Goal: Task Accomplishment & Management: Manage account settings

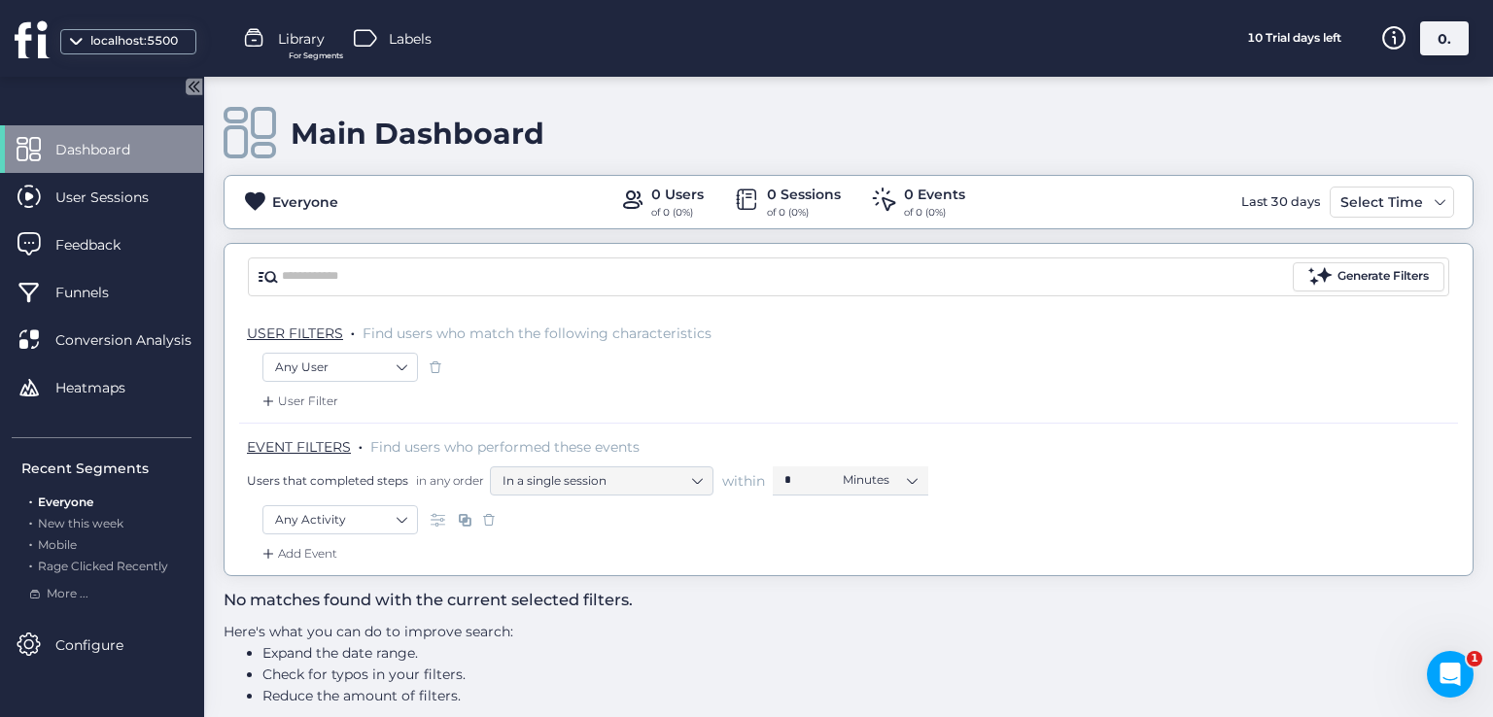
click at [1446, 44] on div "0." at bounding box center [1444, 38] width 49 height 34
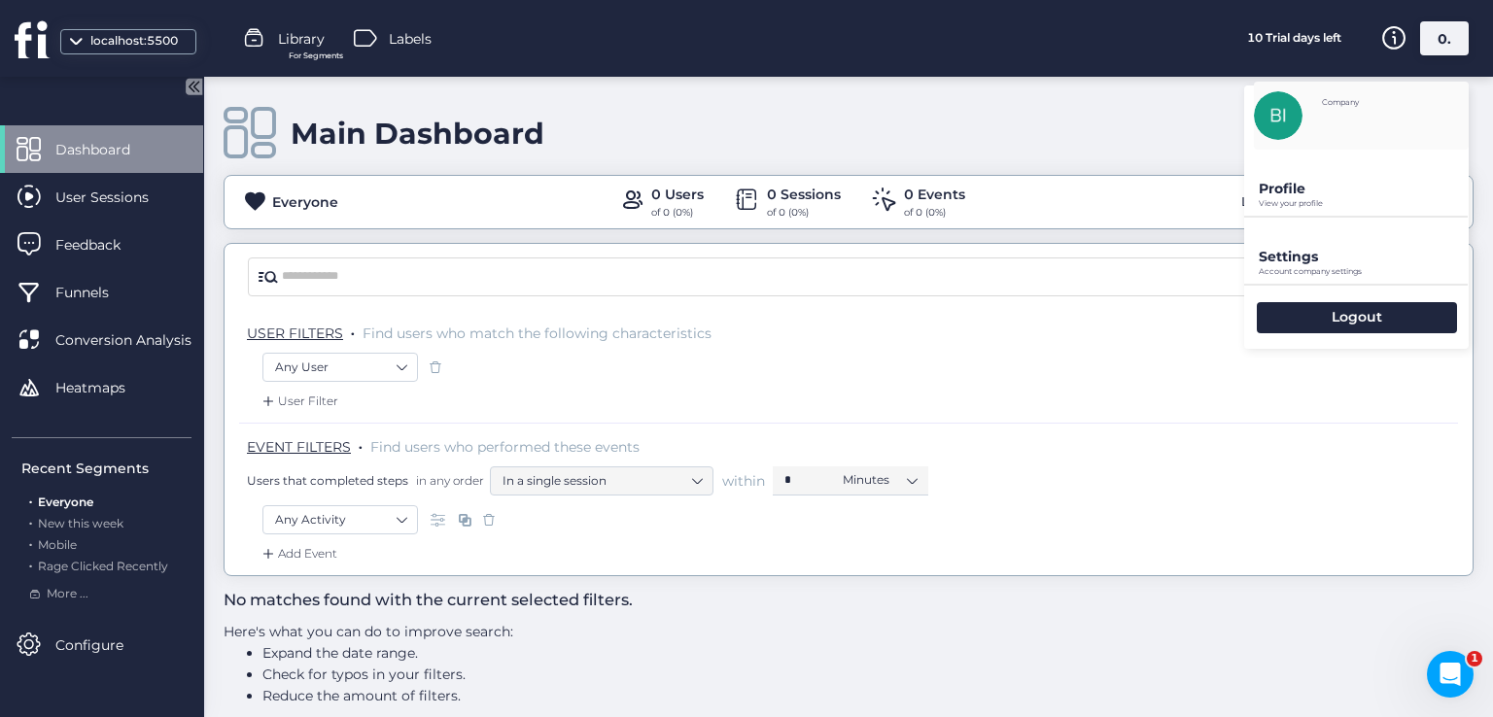
click at [1347, 183] on p "Profile" at bounding box center [1364, 188] width 210 height 17
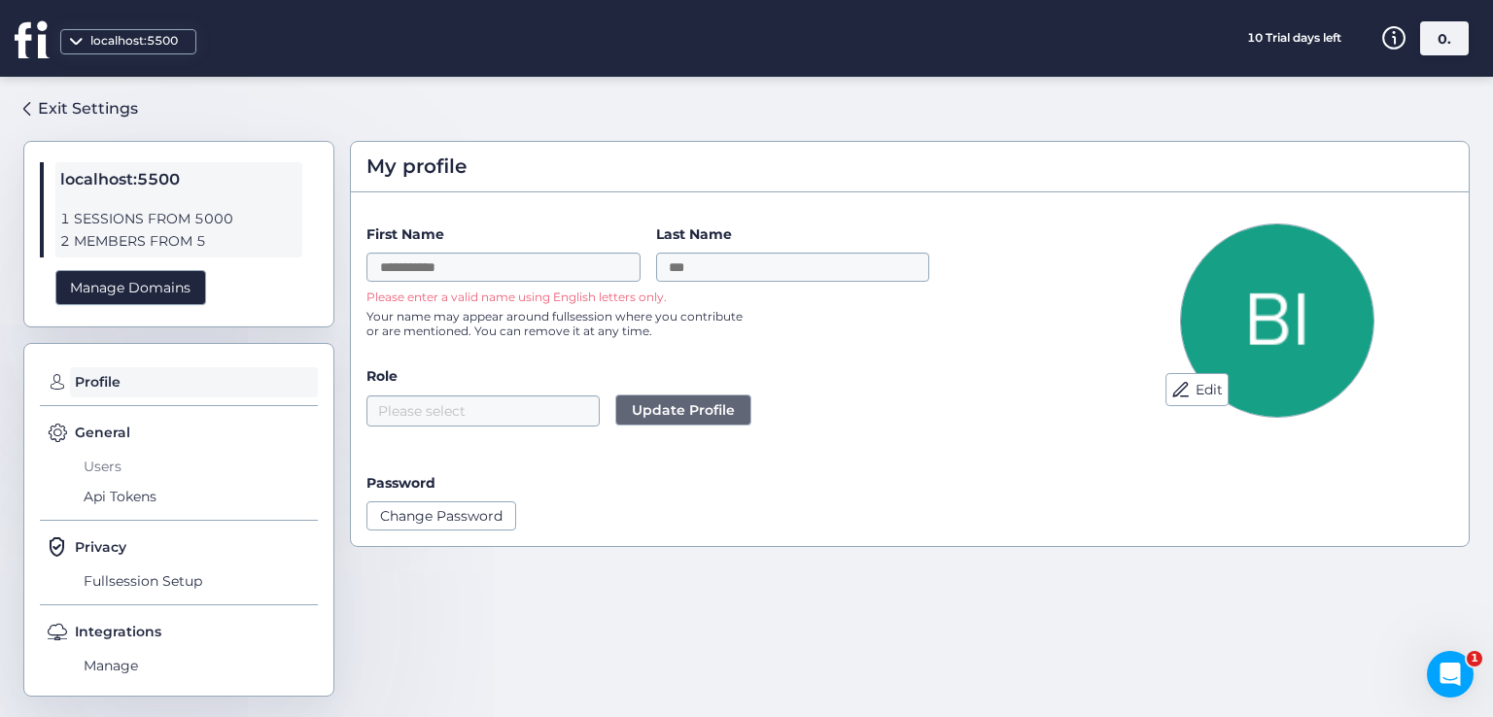
click at [90, 473] on span "Users" at bounding box center [198, 466] width 239 height 31
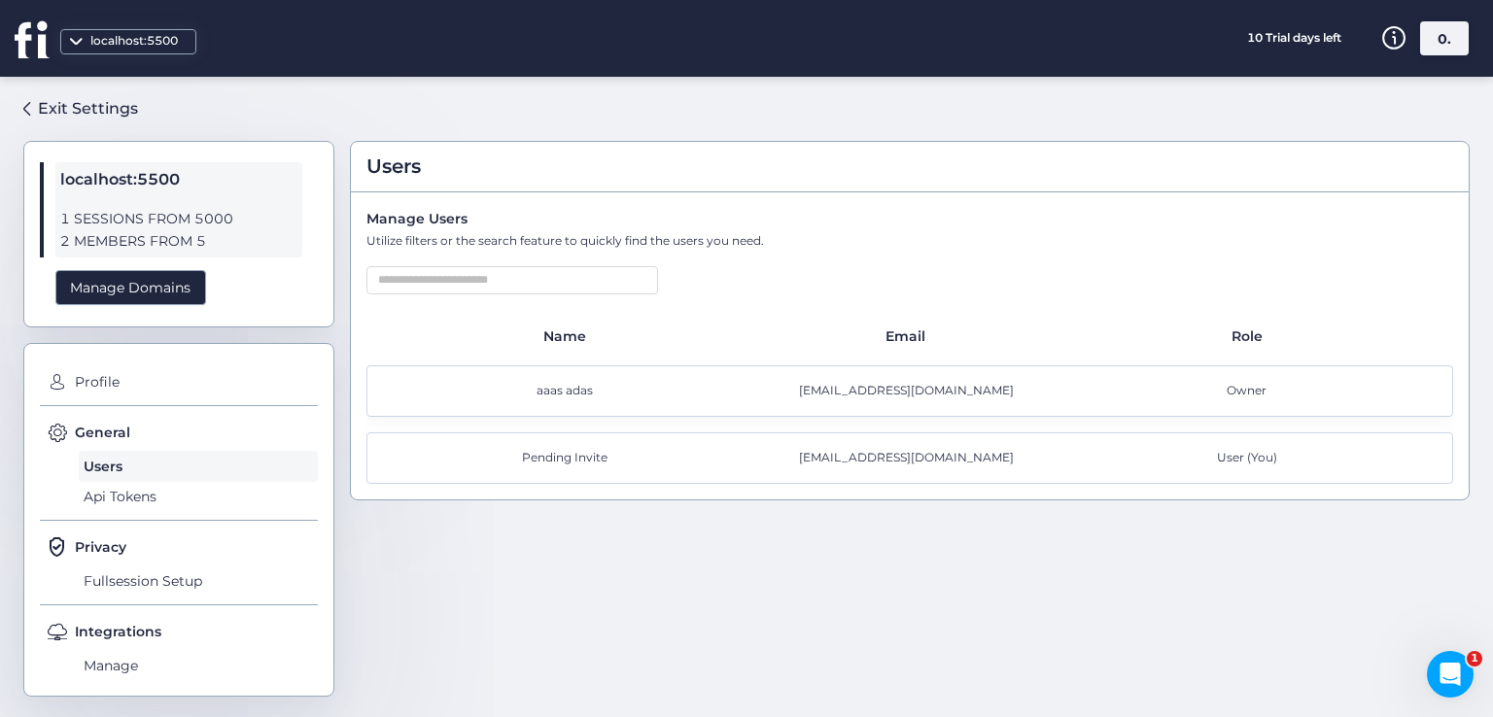
drag, startPoint x: 517, startPoint y: 456, endPoint x: 626, endPoint y: 460, distance: 108.9
click at [626, 460] on div "Pending Invite" at bounding box center [568, 458] width 341 height 18
drag, startPoint x: 1454, startPoint y: 39, endPoint x: 1364, endPoint y: 121, distance: 121.7
click at [1455, 40] on div "0." at bounding box center [1444, 38] width 49 height 34
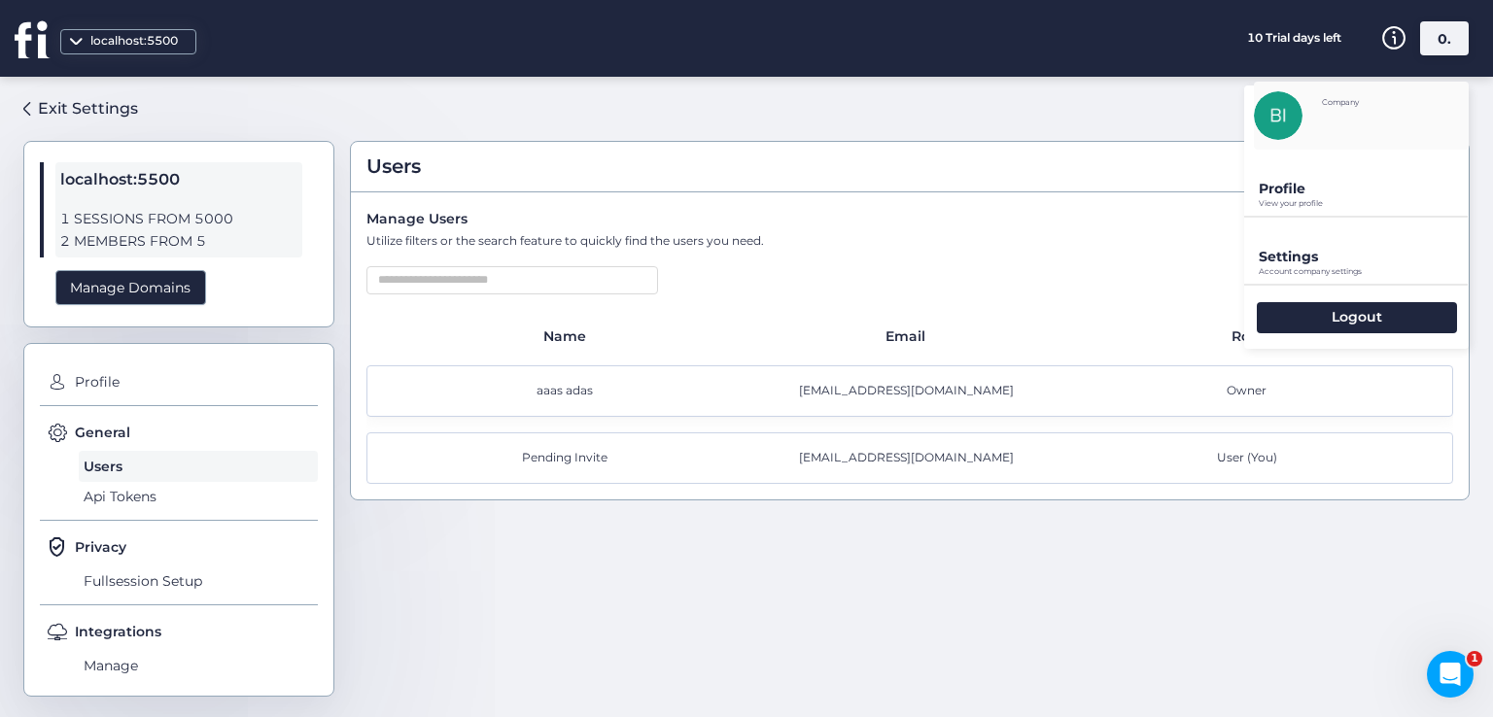
click at [1306, 188] on p "Profile" at bounding box center [1364, 188] width 210 height 17
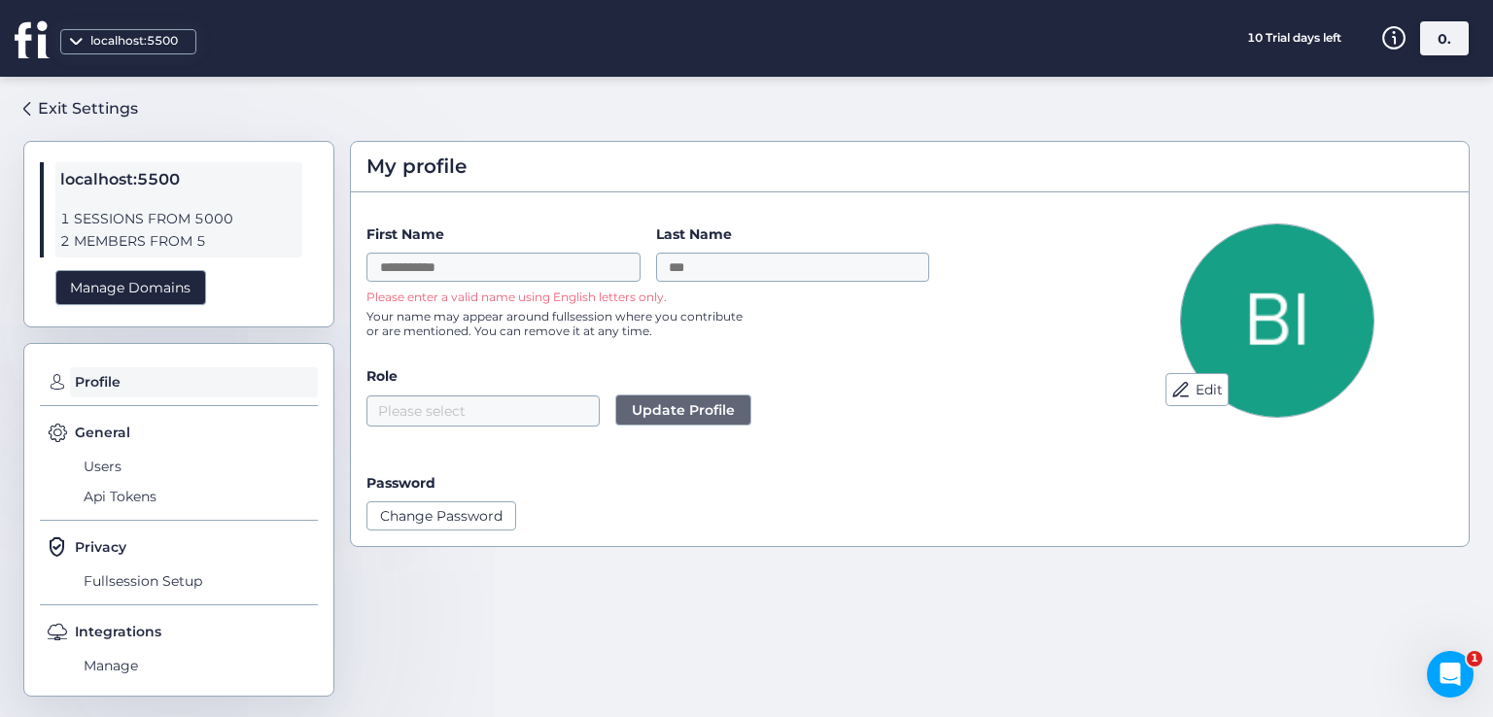
scroll to position [10, 0]
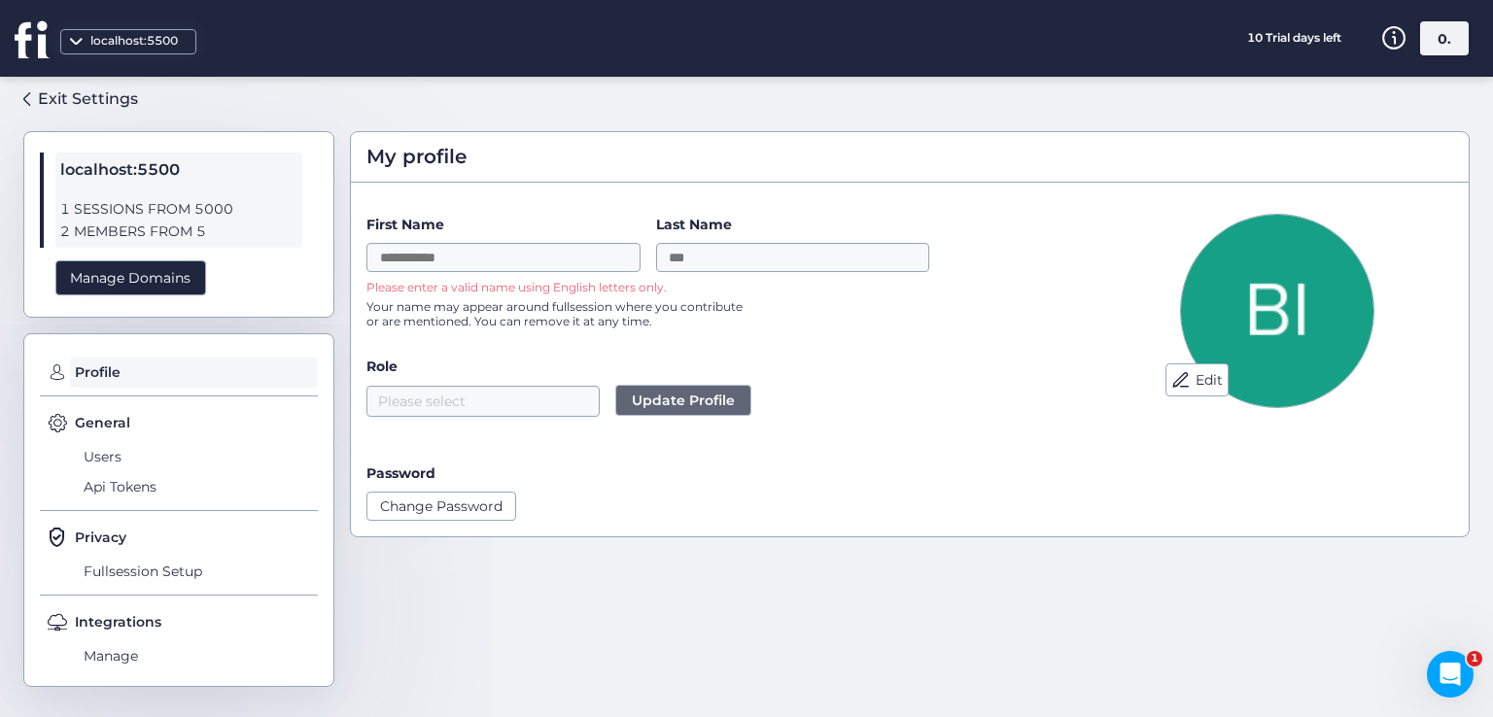
click at [21, 101] on div "Exit Settings localhost:5500 1 SESSIONS FROM 5000 2 MEMBERS FROM 5 Manage Domai…" at bounding box center [746, 397] width 1493 height 640
click at [50, 98] on div "Exit Settings" at bounding box center [88, 98] width 100 height 24
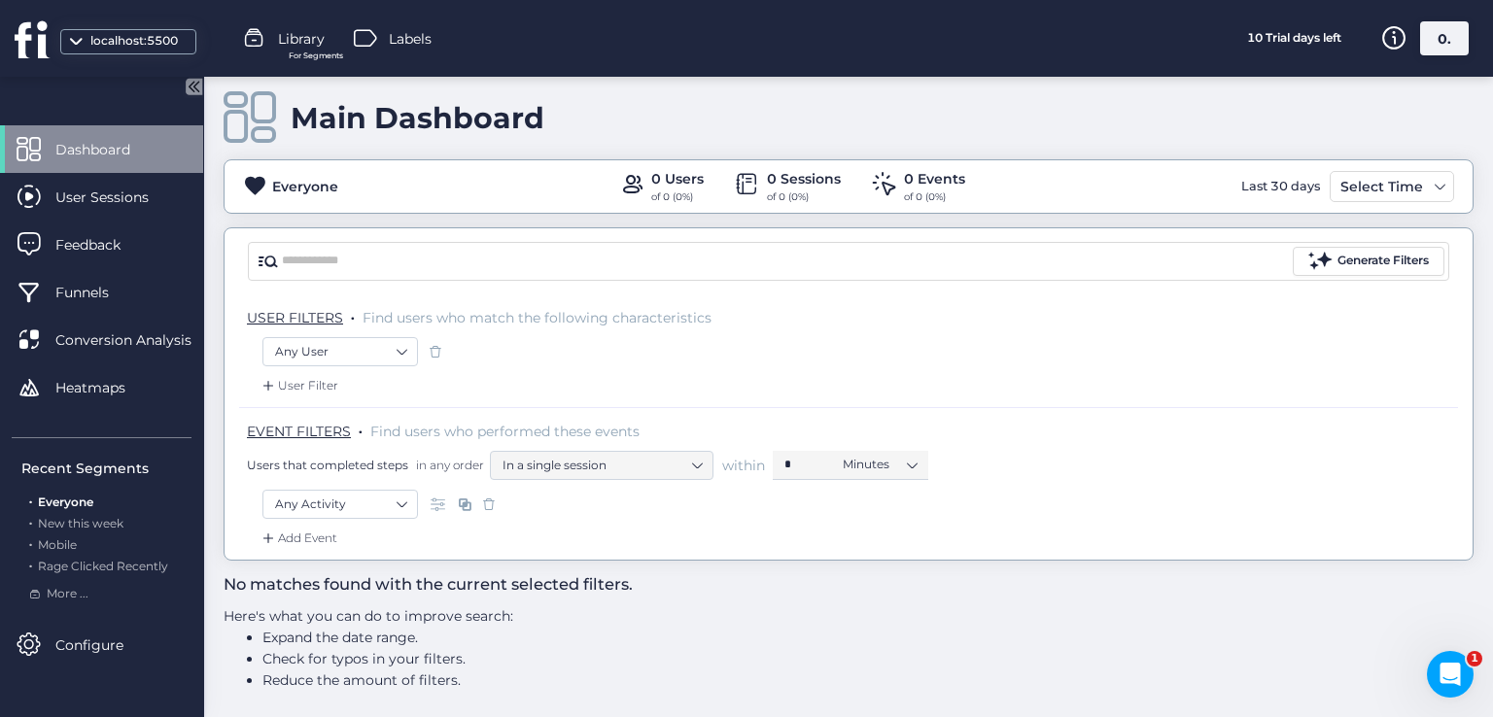
scroll to position [19, 0]
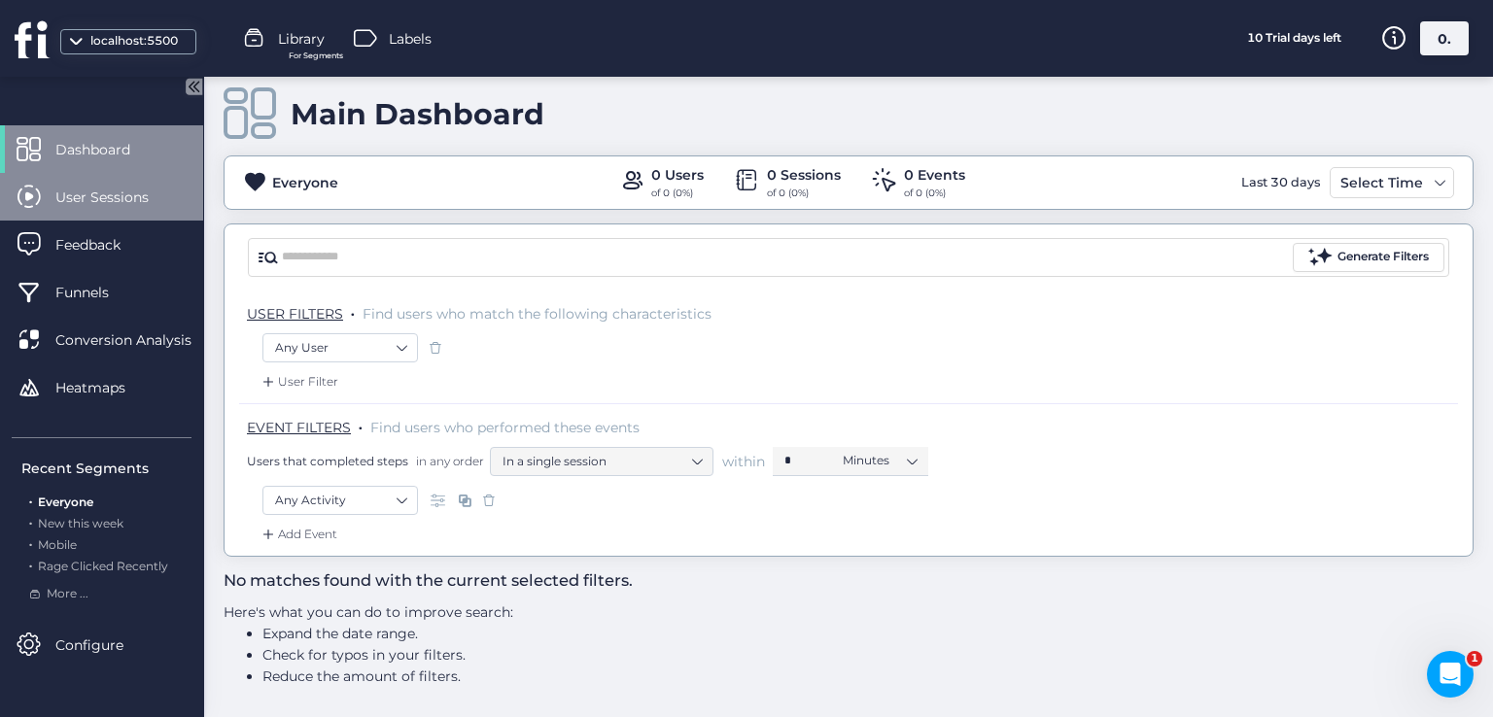
click at [102, 199] on span "User Sessions" at bounding box center [116, 197] width 122 height 21
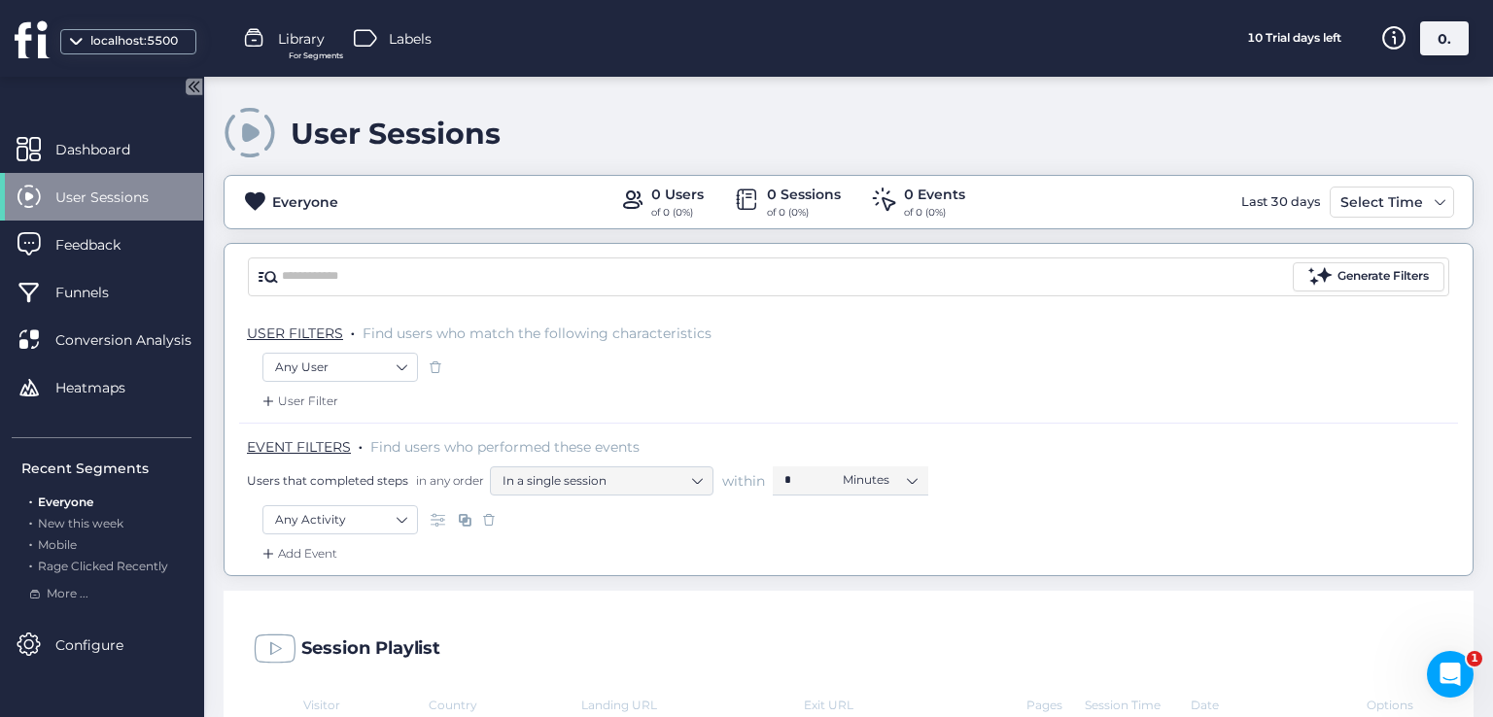
click at [1429, 40] on div "0." at bounding box center [1444, 38] width 49 height 34
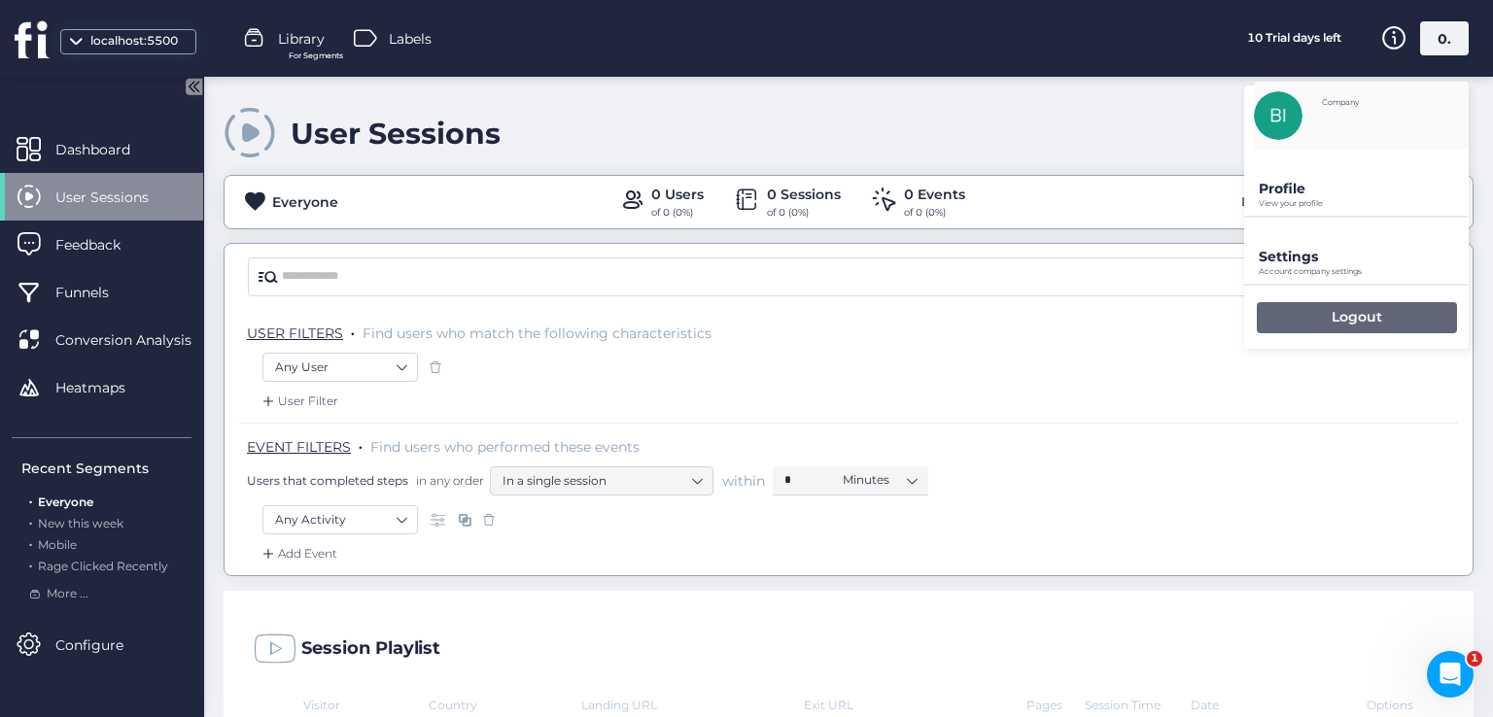
click at [1335, 316] on p "Logout" at bounding box center [1356, 316] width 51 height 17
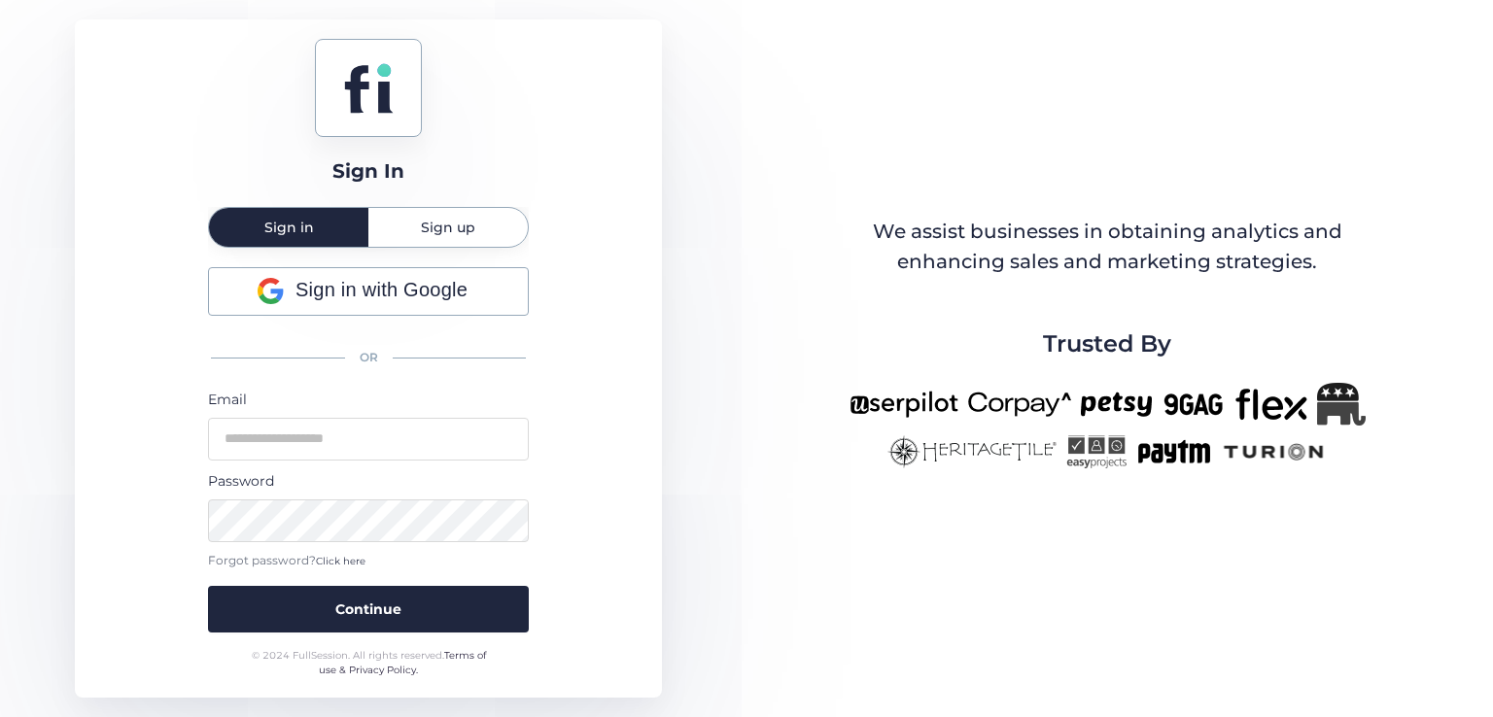
click at [362, 318] on div "Sign in with Google OR Email Password Forgot password? Click here Continue" at bounding box center [368, 449] width 321 height 365
click at [363, 308] on div "Sign in with Google" at bounding box center [368, 291] width 319 height 47
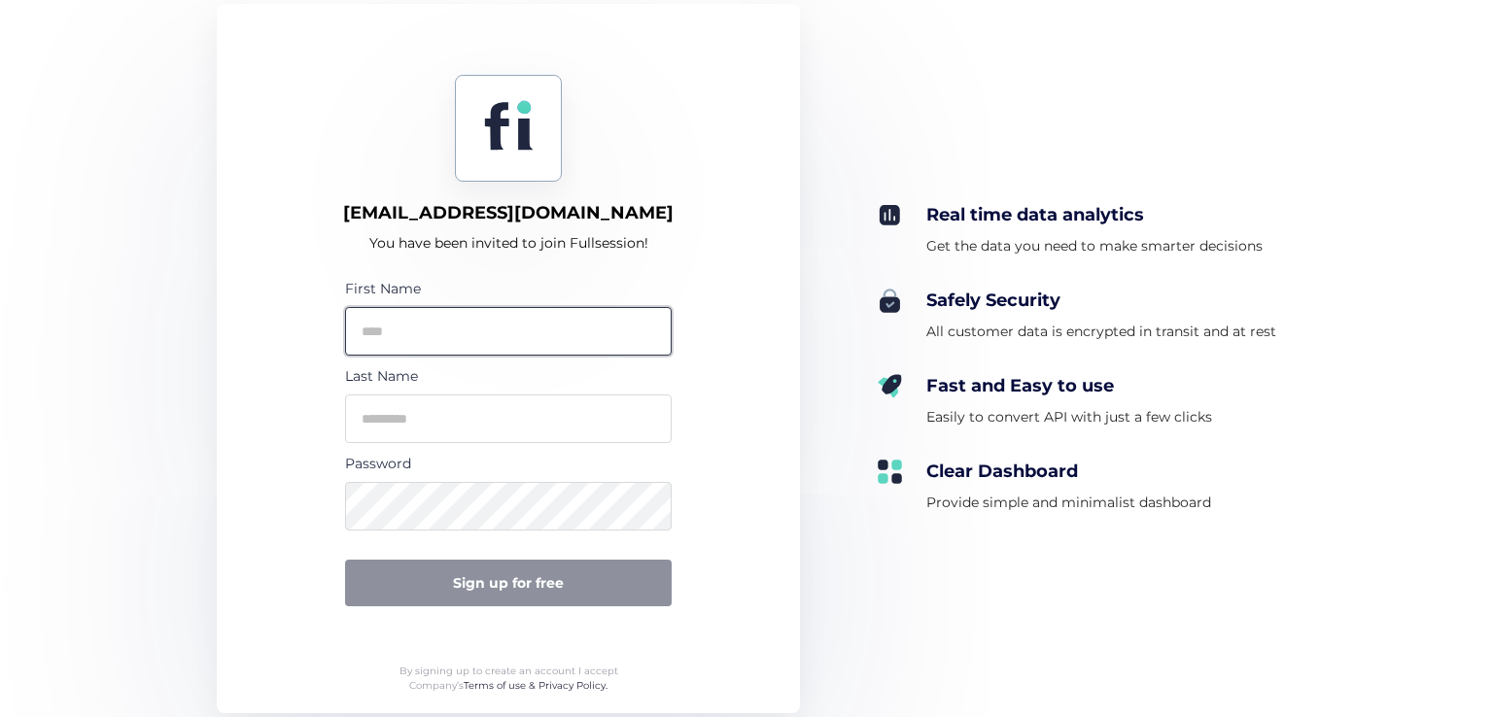
click at [498, 346] on input "text" at bounding box center [508, 331] width 327 height 49
type input "*"
type input "***"
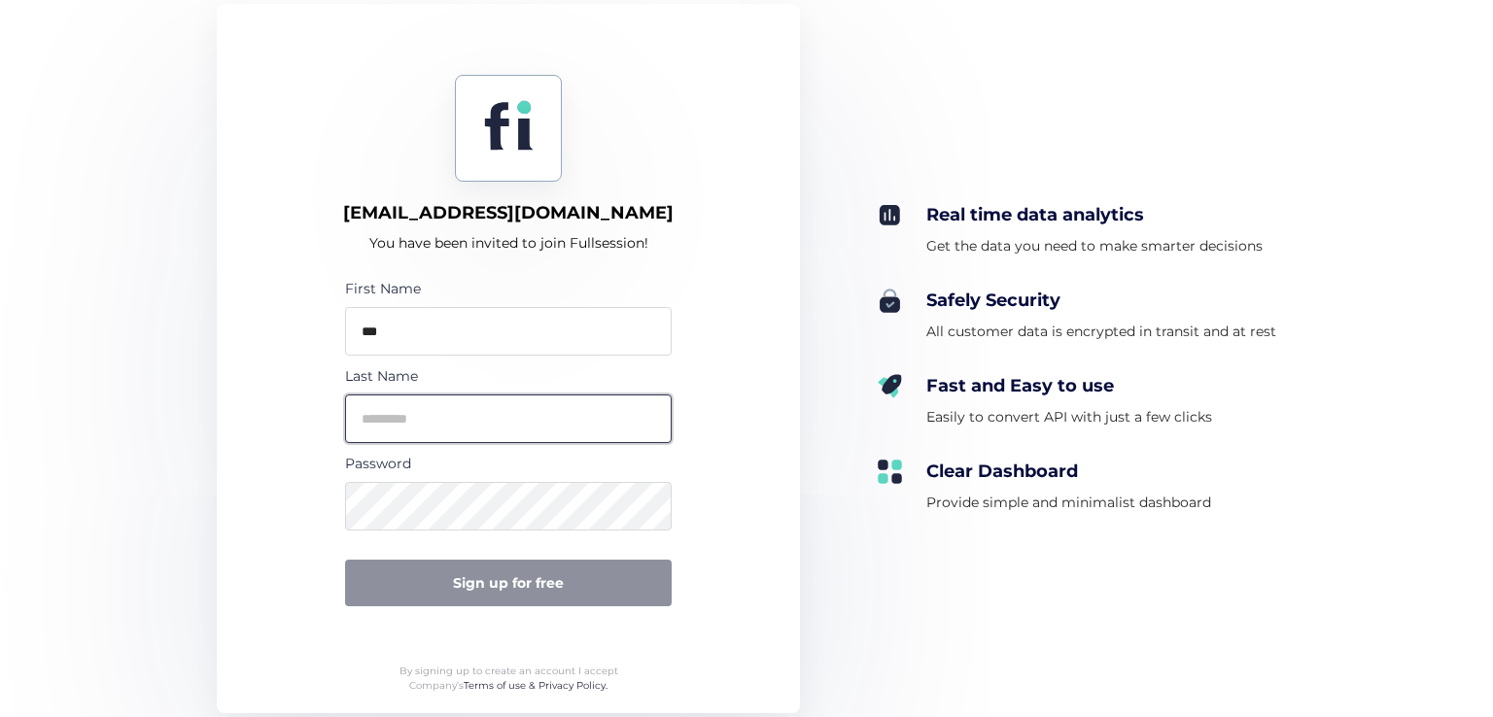
click at [479, 401] on input "text" at bounding box center [508, 419] width 327 height 49
type input "***"
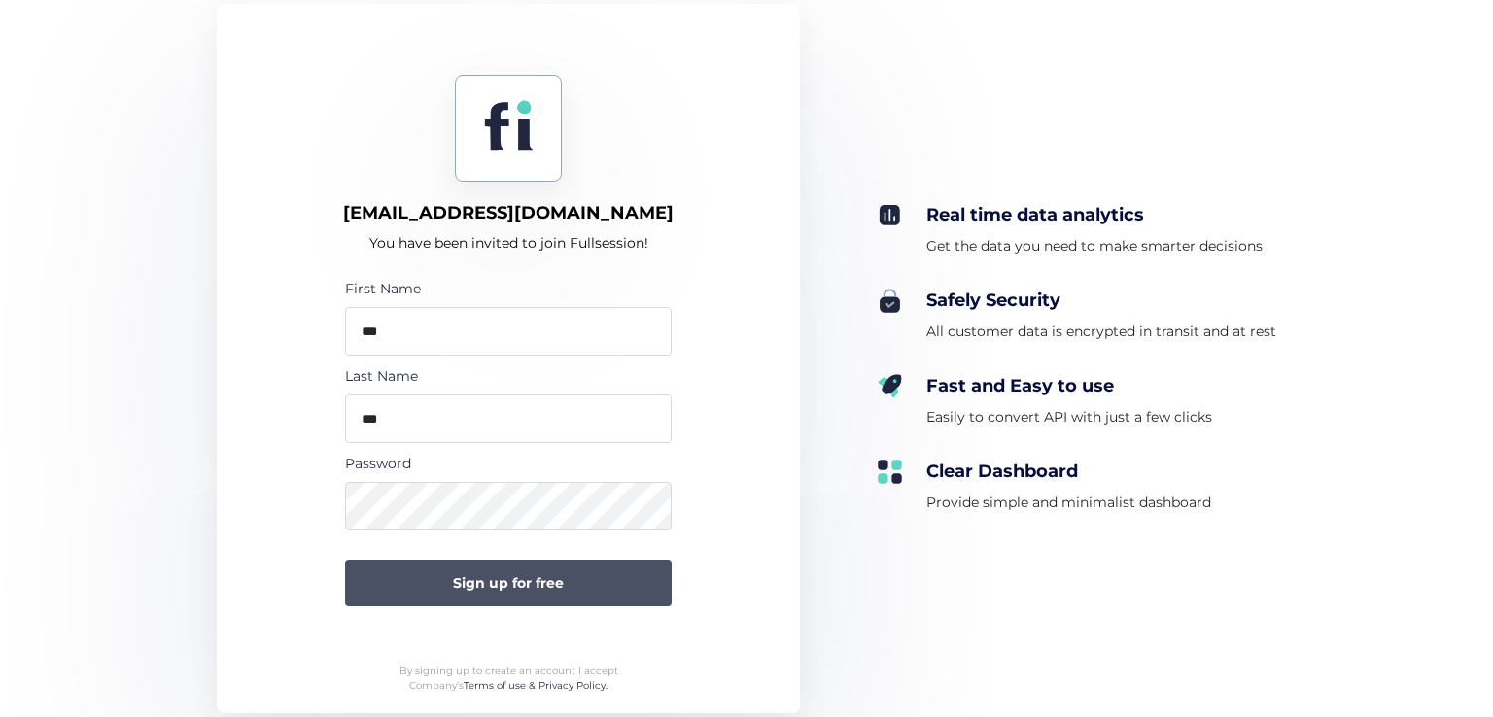
click at [554, 593] on button "Sign up for free" at bounding box center [508, 583] width 327 height 47
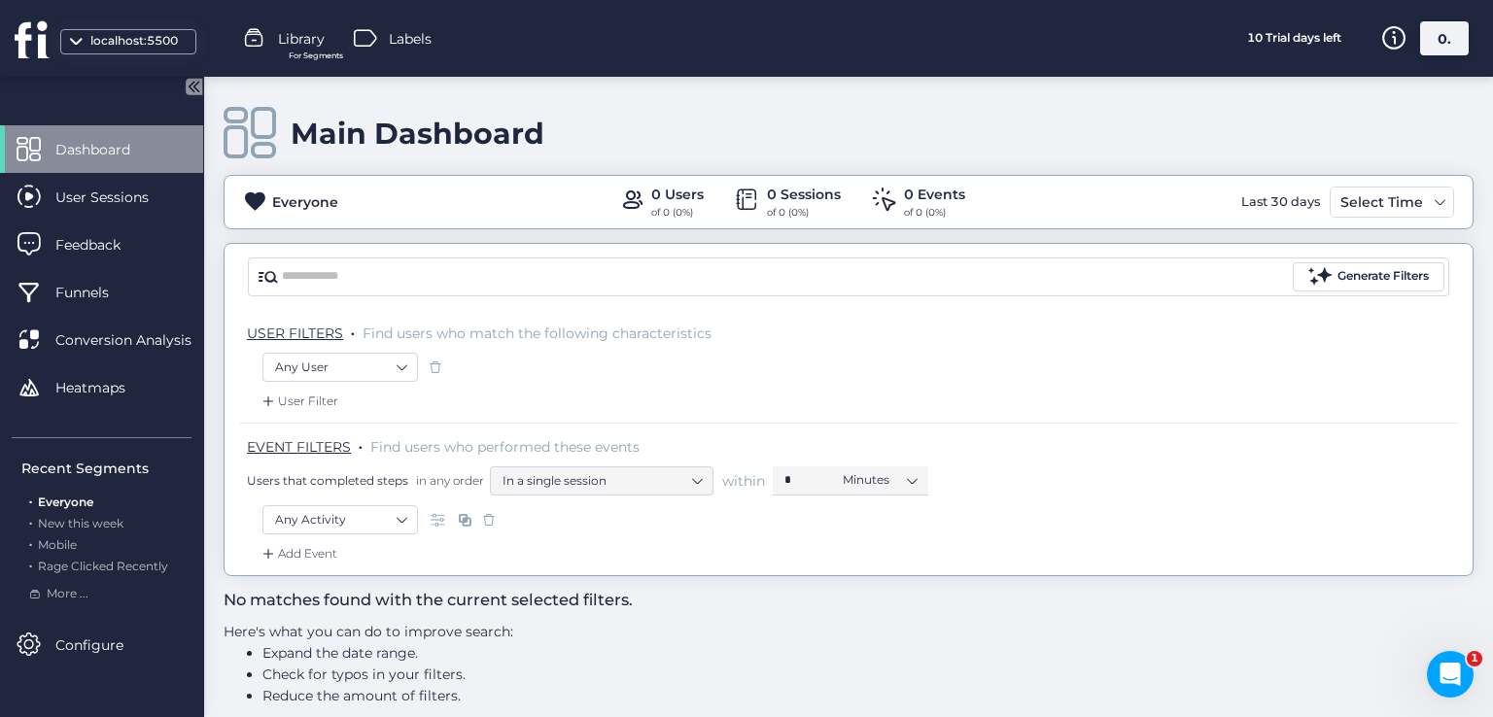
click at [1434, 52] on div "0." at bounding box center [1444, 38] width 49 height 34
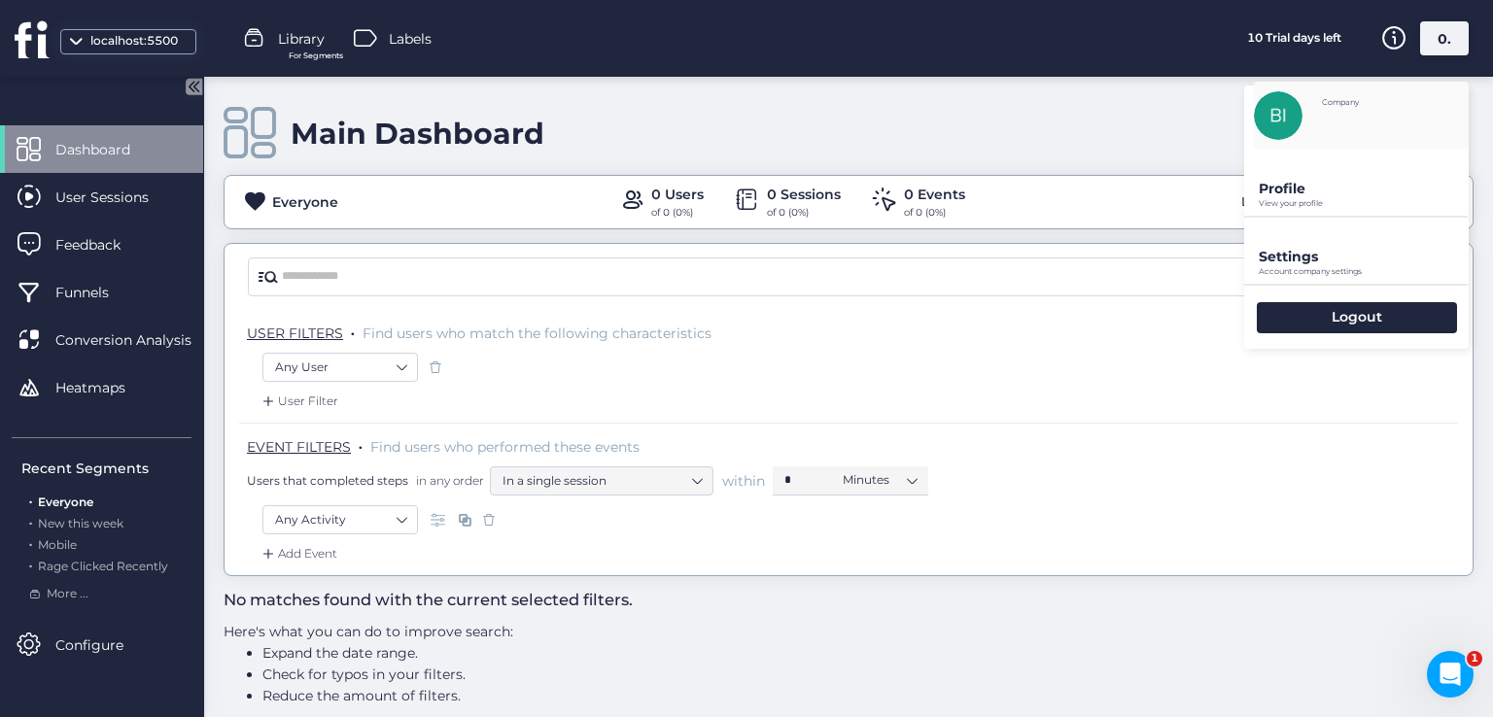
click at [1308, 181] on p "Profile" at bounding box center [1364, 188] width 210 height 17
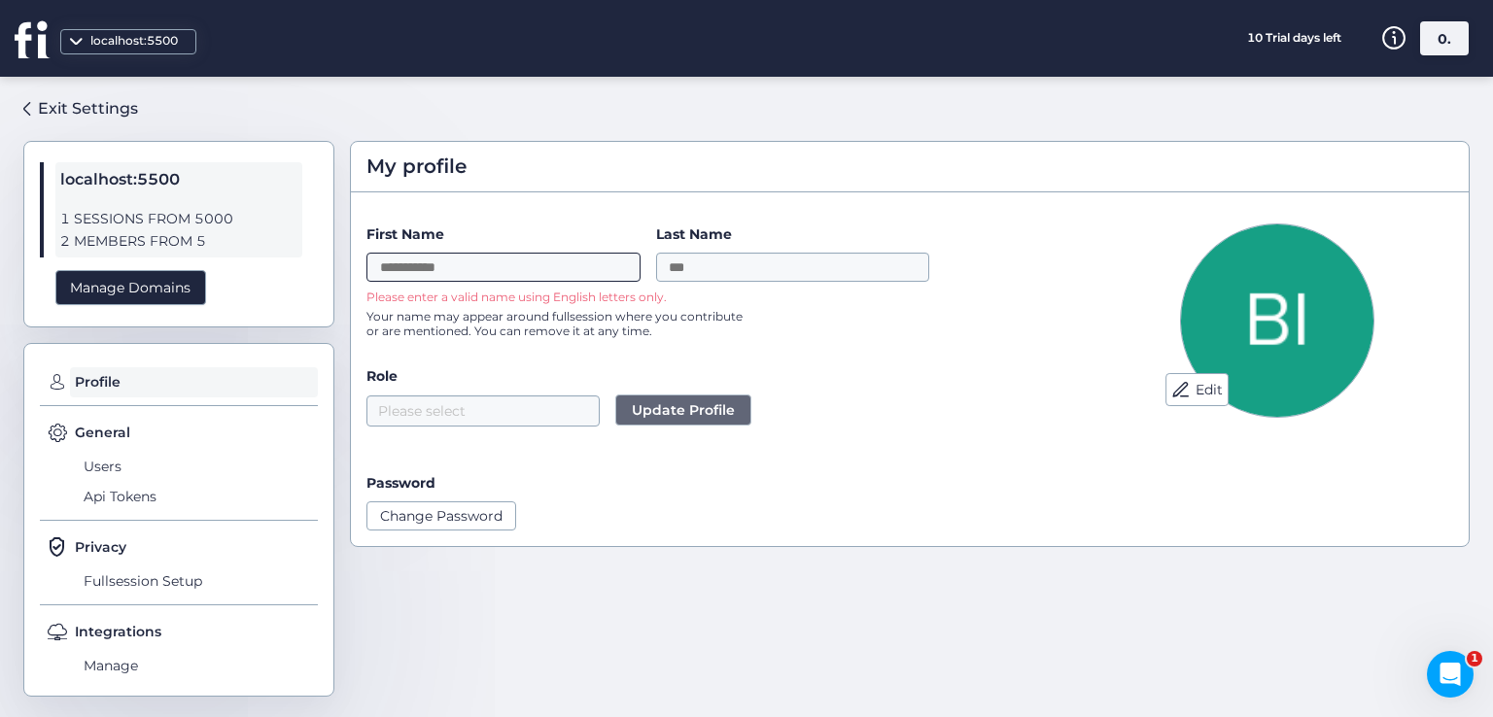
click at [455, 266] on input "First Name" at bounding box center [503, 267] width 274 height 29
click at [95, 471] on span "Users" at bounding box center [198, 466] width 239 height 31
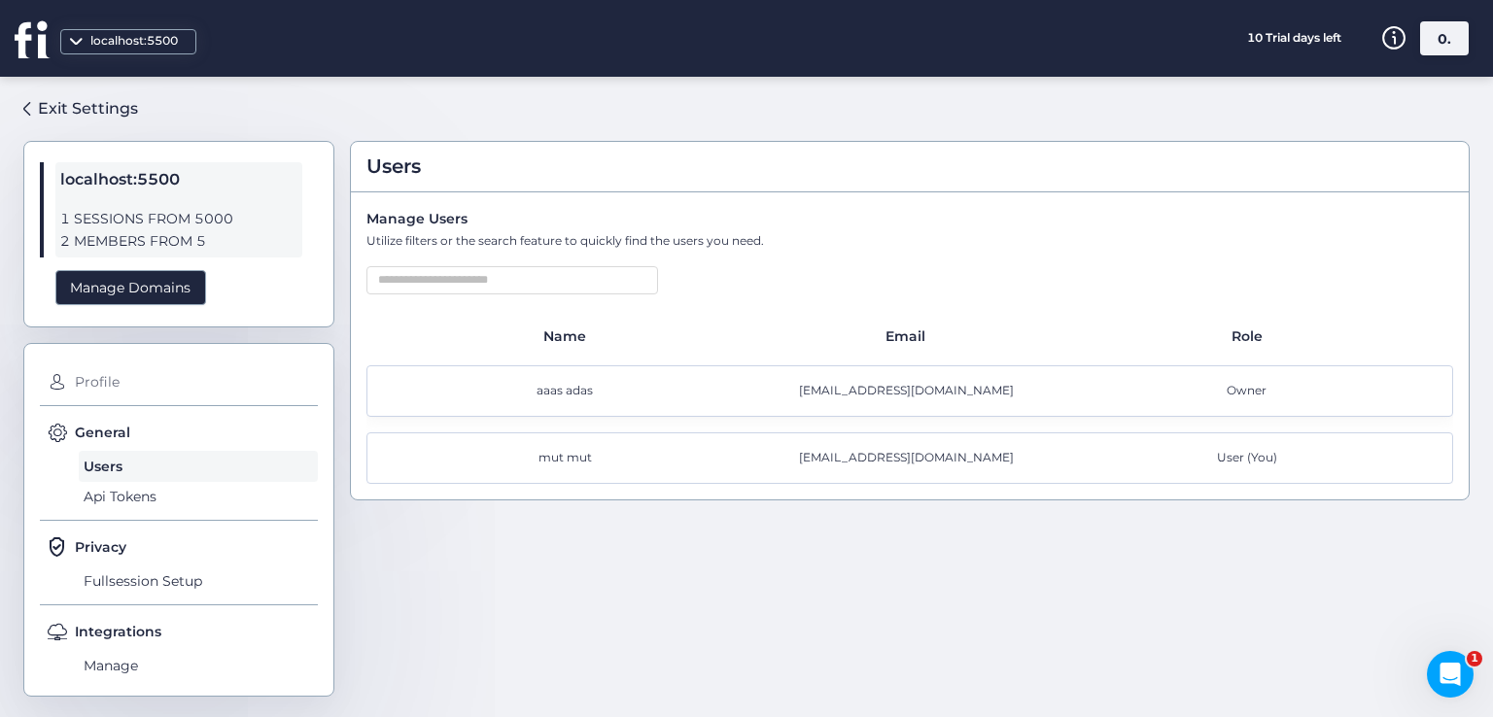
click at [109, 374] on span "Profile" at bounding box center [194, 382] width 248 height 31
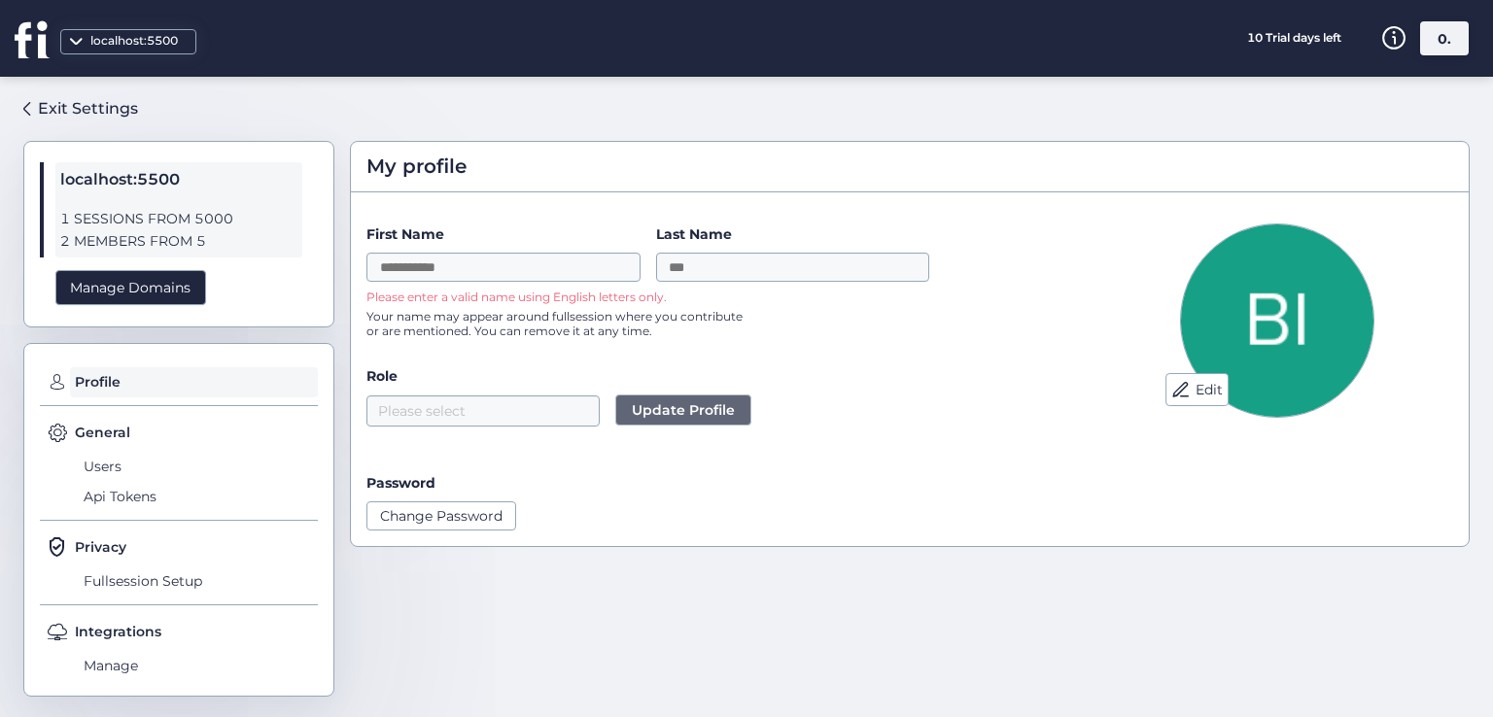
click at [1431, 48] on div "0." at bounding box center [1444, 38] width 49 height 34
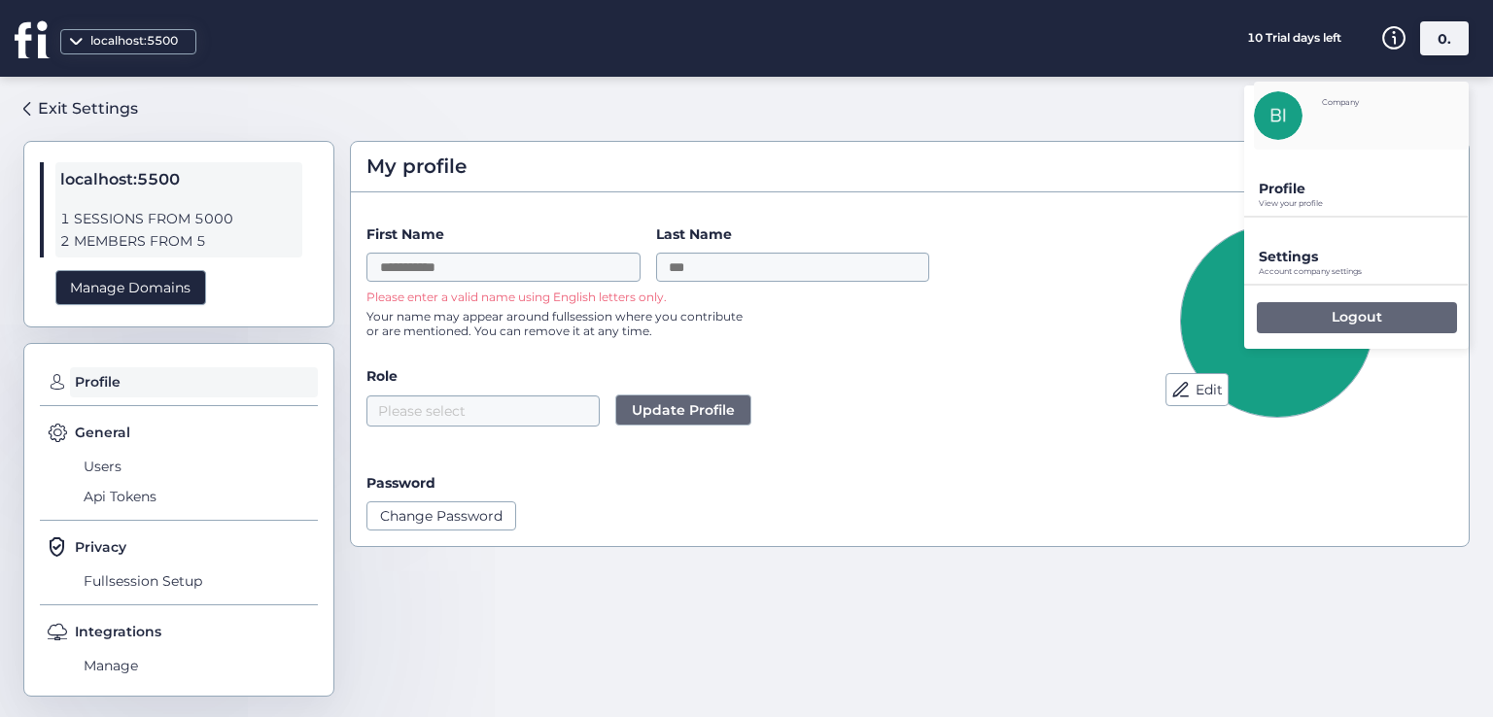
click at [1313, 316] on div "Logout" at bounding box center [1357, 317] width 200 height 31
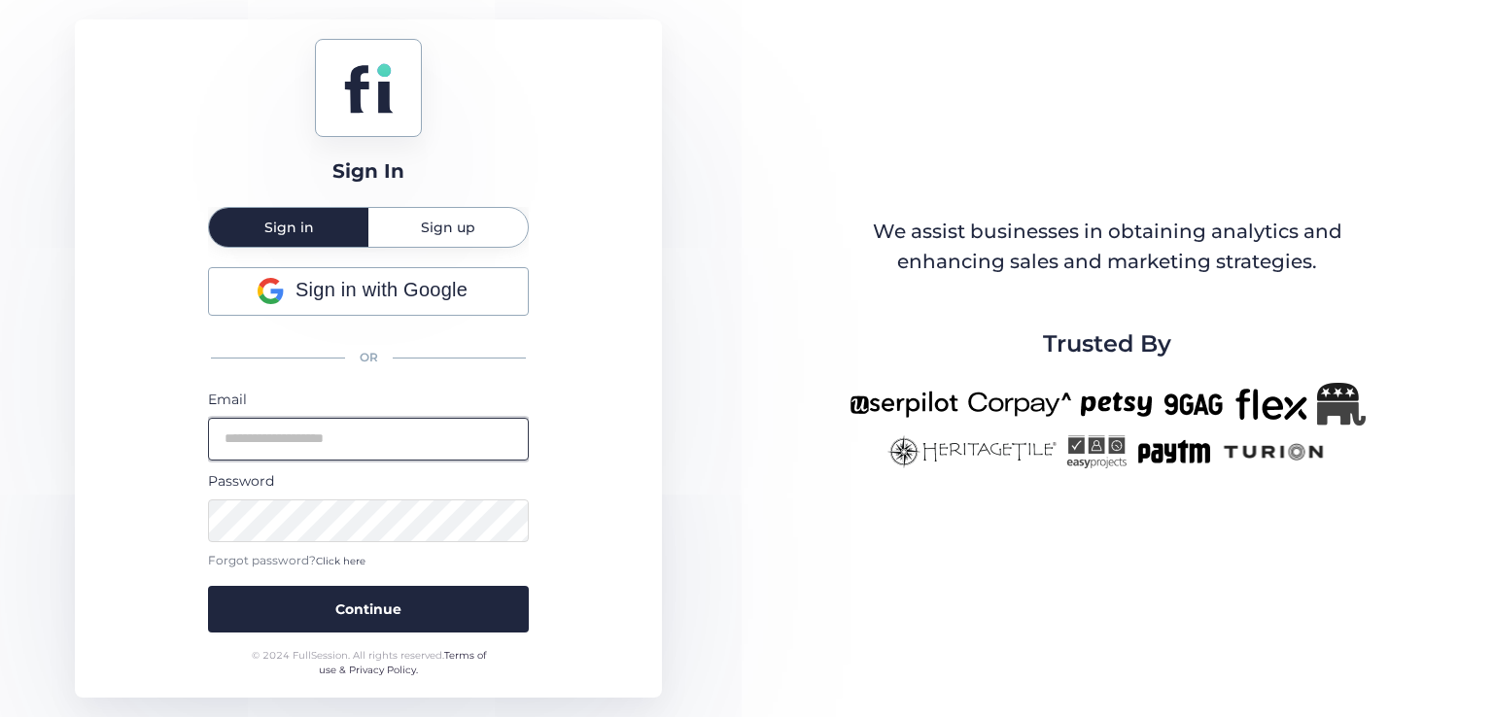
click at [365, 439] on input "email" at bounding box center [368, 439] width 321 height 43
paste input "**********"
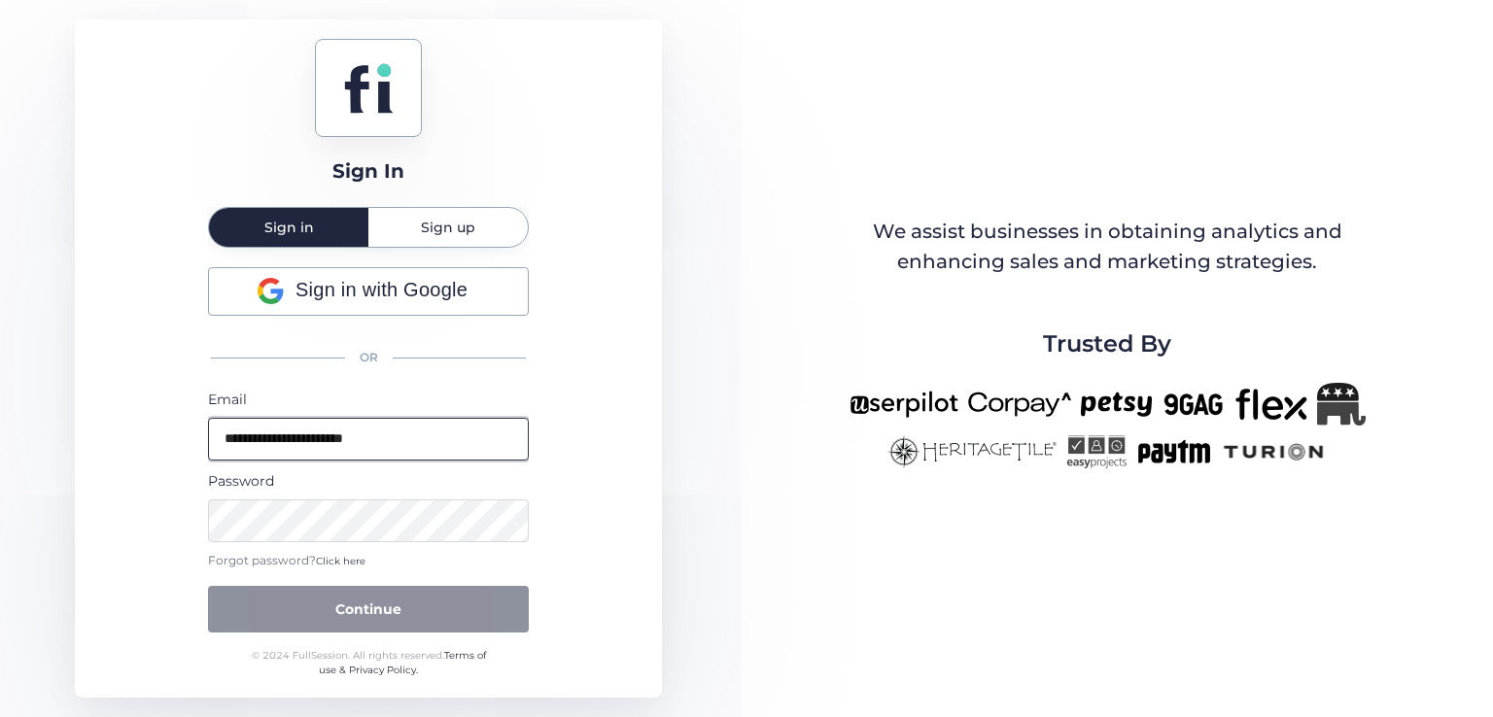
type input "**********"
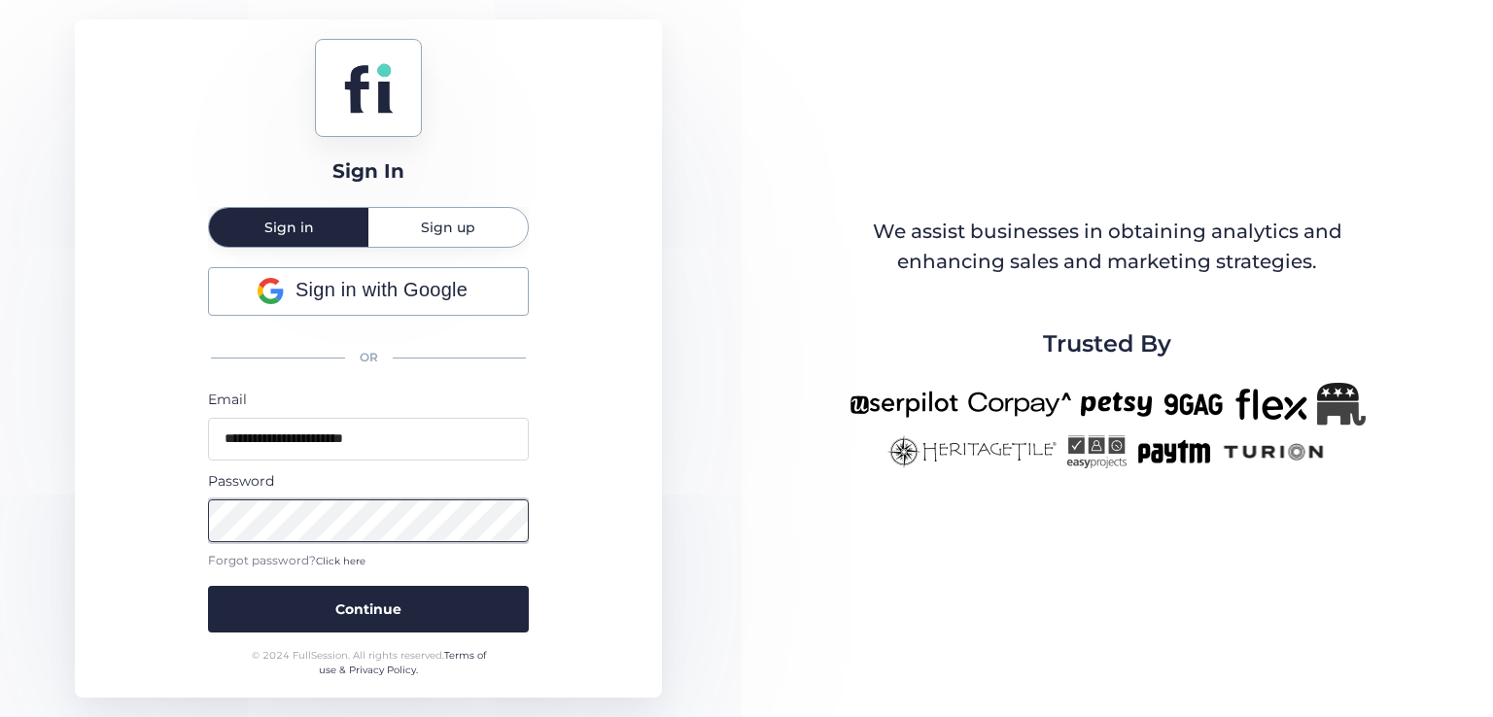
click at [208, 586] on button "Continue" at bounding box center [368, 609] width 321 height 47
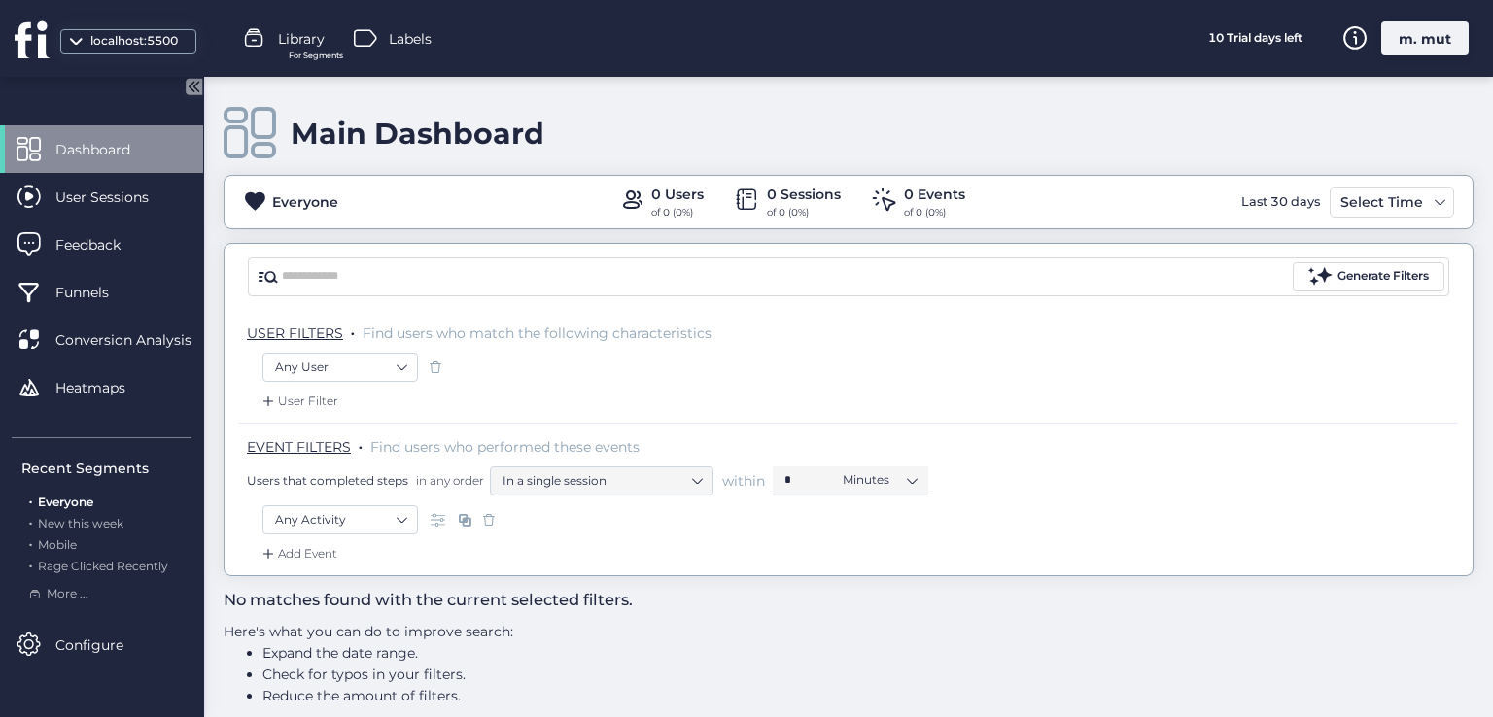
click at [1442, 41] on div "m. mut" at bounding box center [1424, 38] width 87 height 34
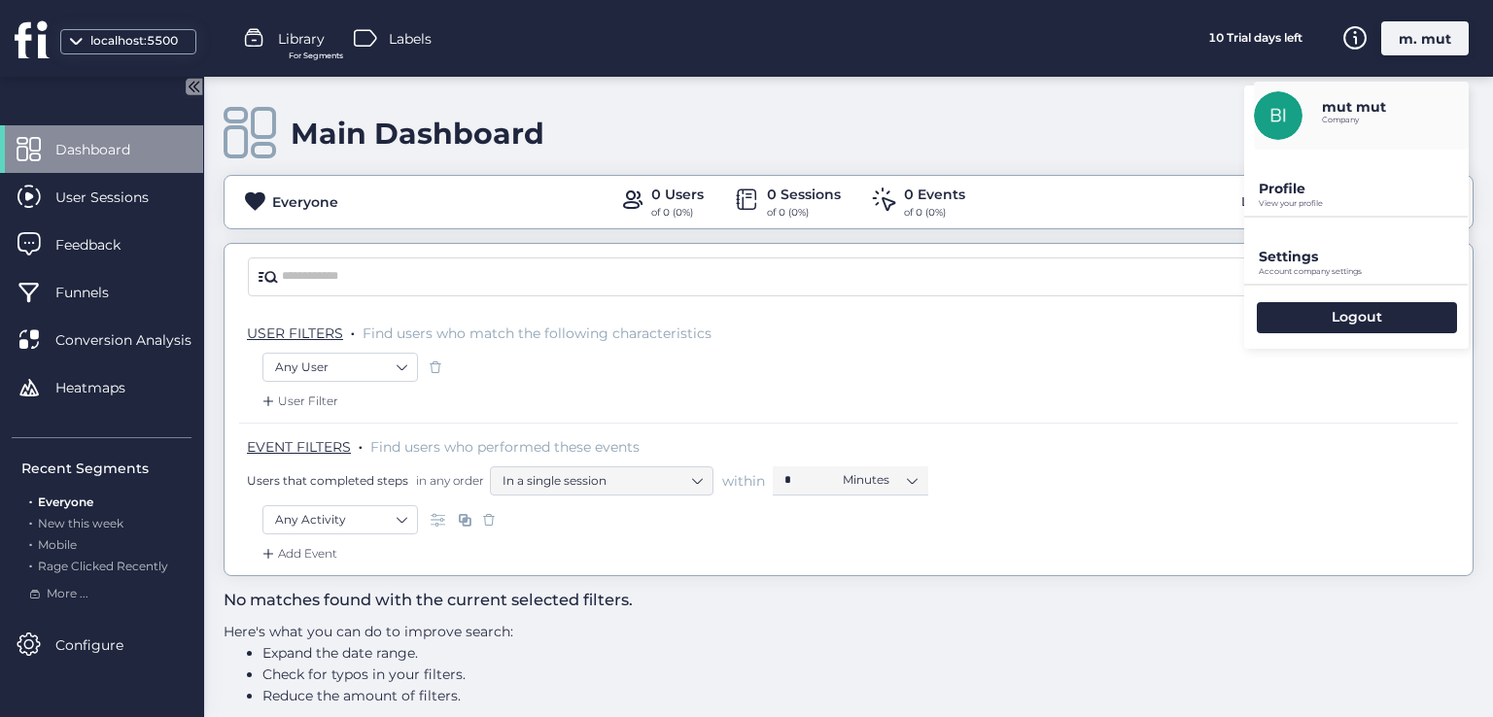
click at [1314, 193] on p "Profile" at bounding box center [1364, 188] width 210 height 17
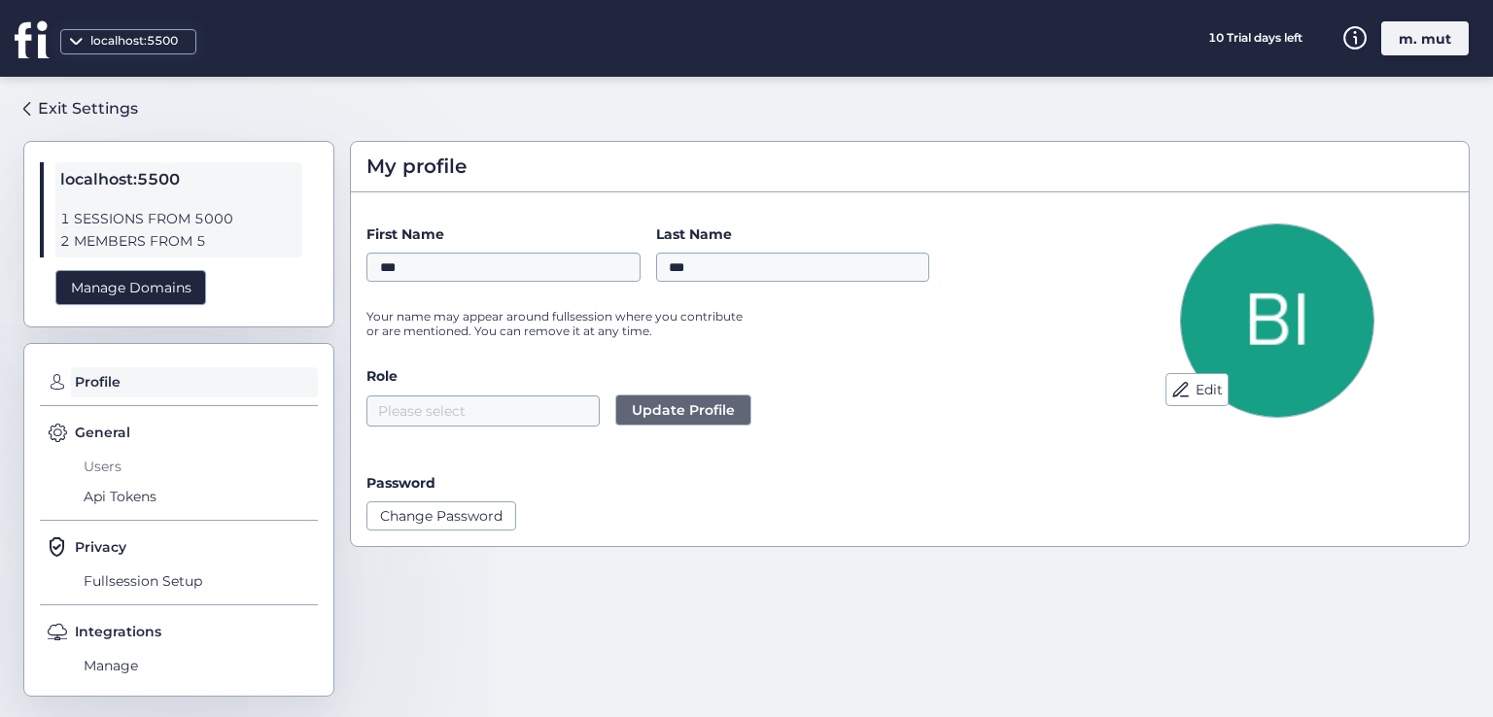
click at [86, 464] on span "Users" at bounding box center [198, 466] width 239 height 31
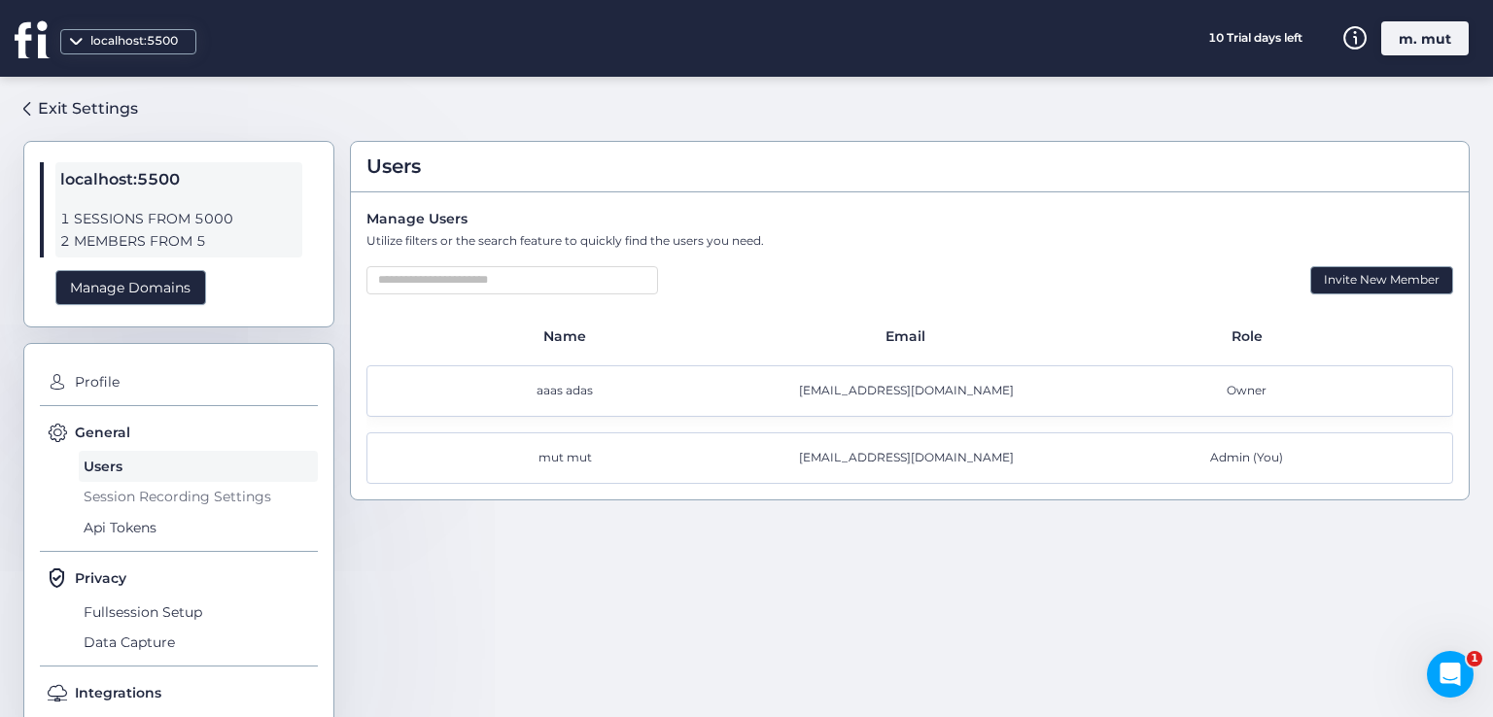
click at [144, 491] on span "Session Recording Settings" at bounding box center [198, 497] width 239 height 31
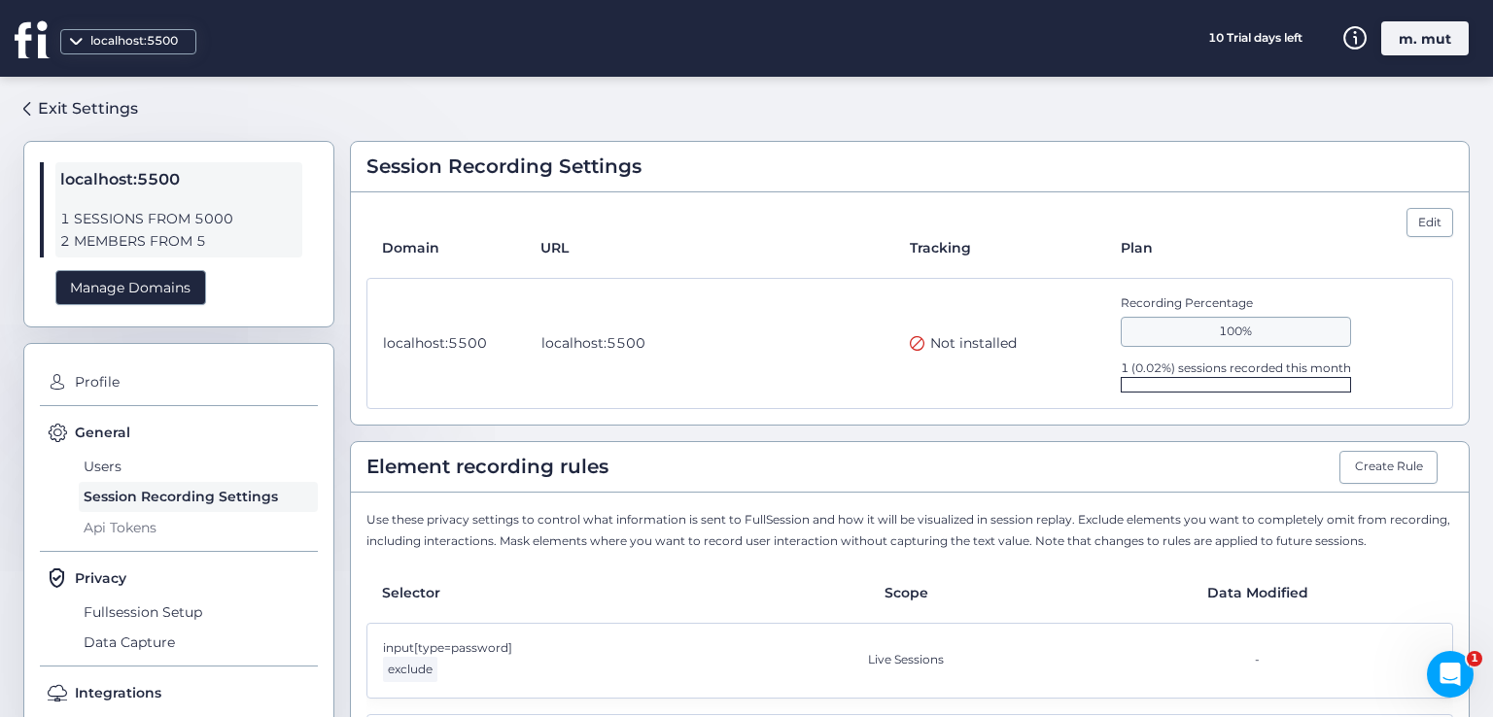
click at [153, 526] on span "Api Tokens" at bounding box center [198, 527] width 239 height 31
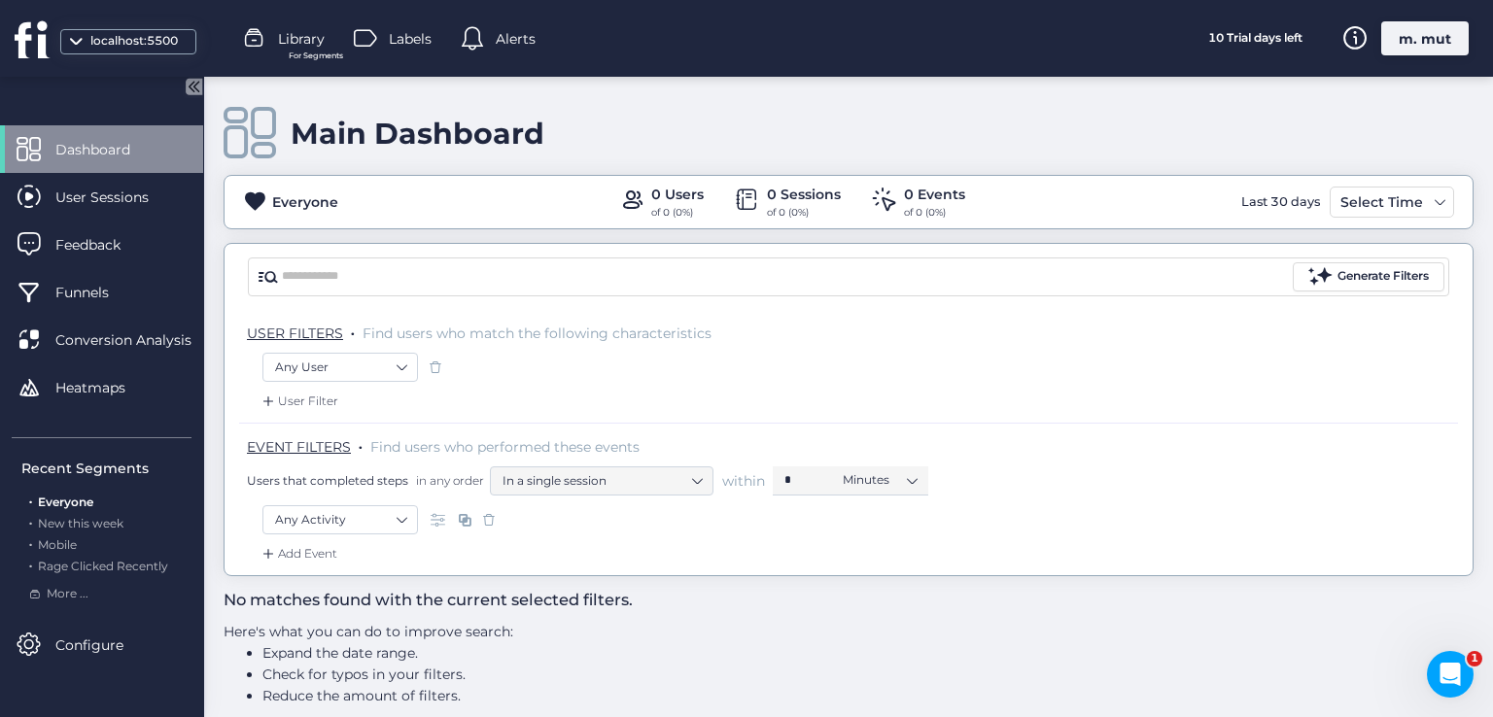
drag, startPoint x: 1419, startPoint y: 44, endPoint x: 1348, endPoint y: 145, distance: 123.5
click at [1419, 45] on div "m. mut" at bounding box center [1424, 38] width 87 height 34
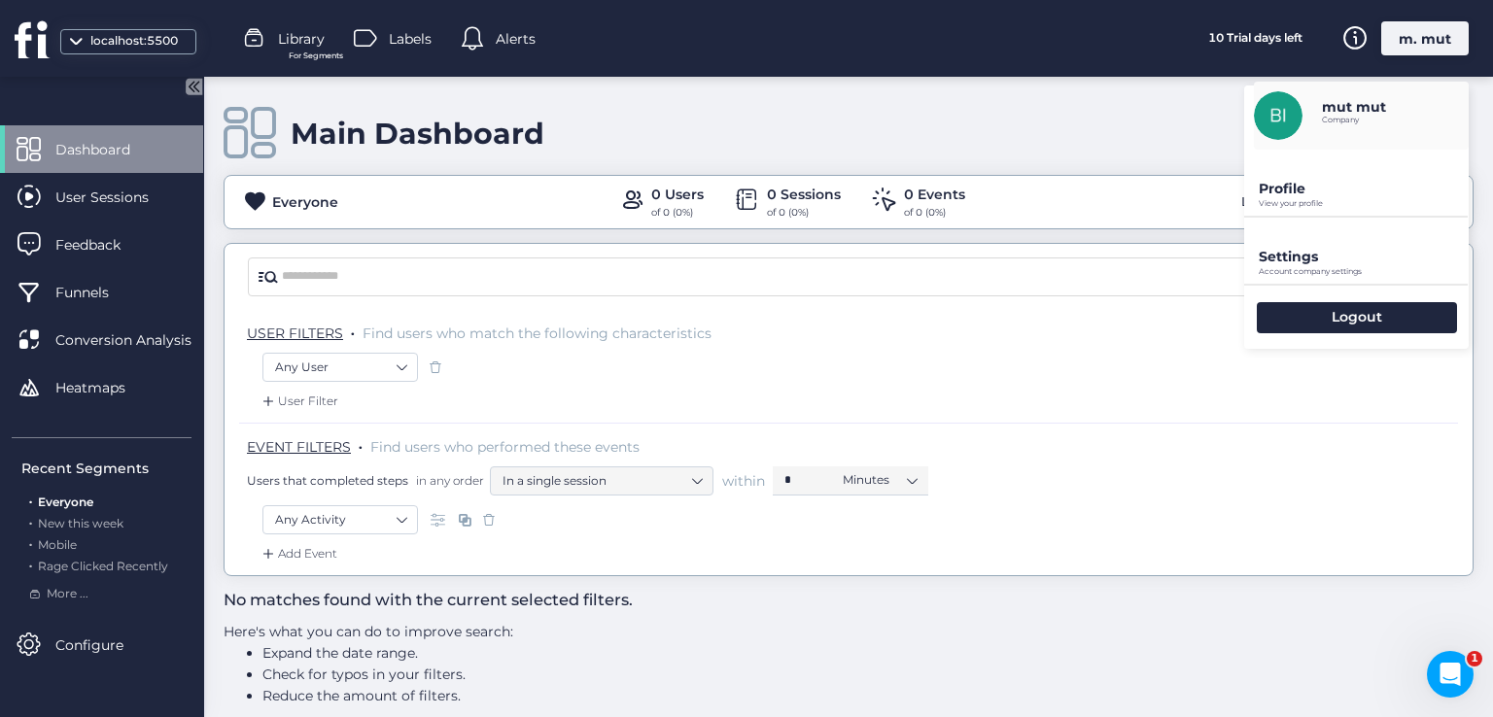
click at [1291, 191] on p "Profile" at bounding box center [1364, 188] width 210 height 17
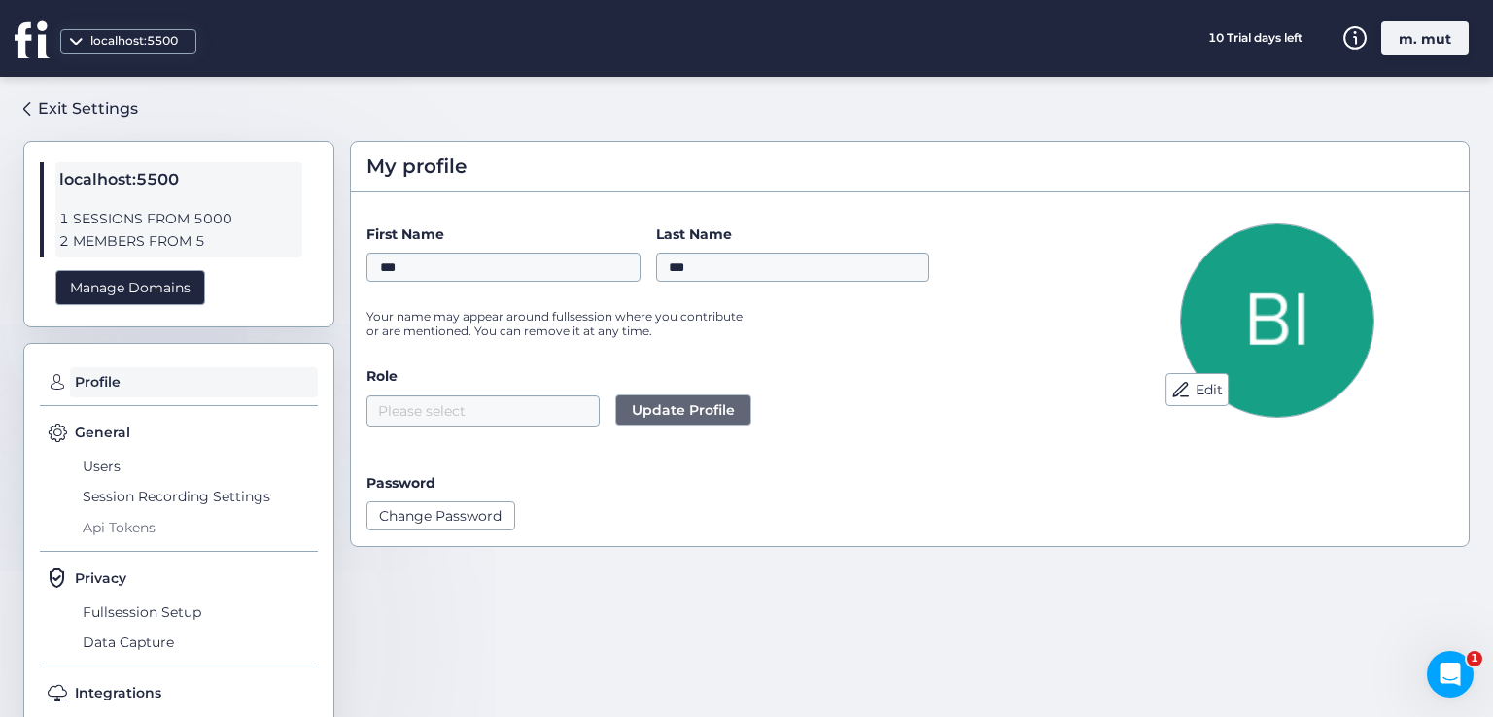
click at [126, 536] on span "Api Tokens" at bounding box center [198, 527] width 239 height 31
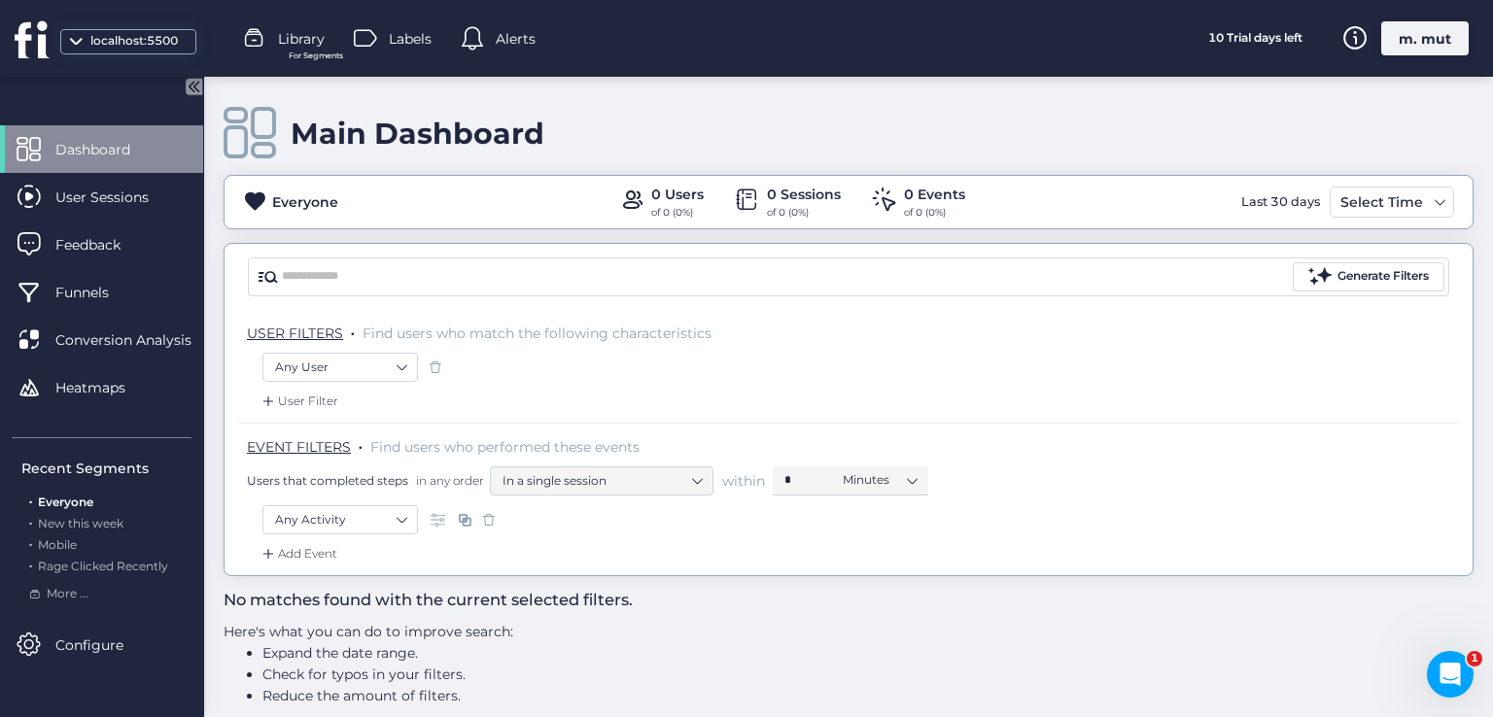
click at [1411, 31] on div "m. mut" at bounding box center [1424, 38] width 87 height 34
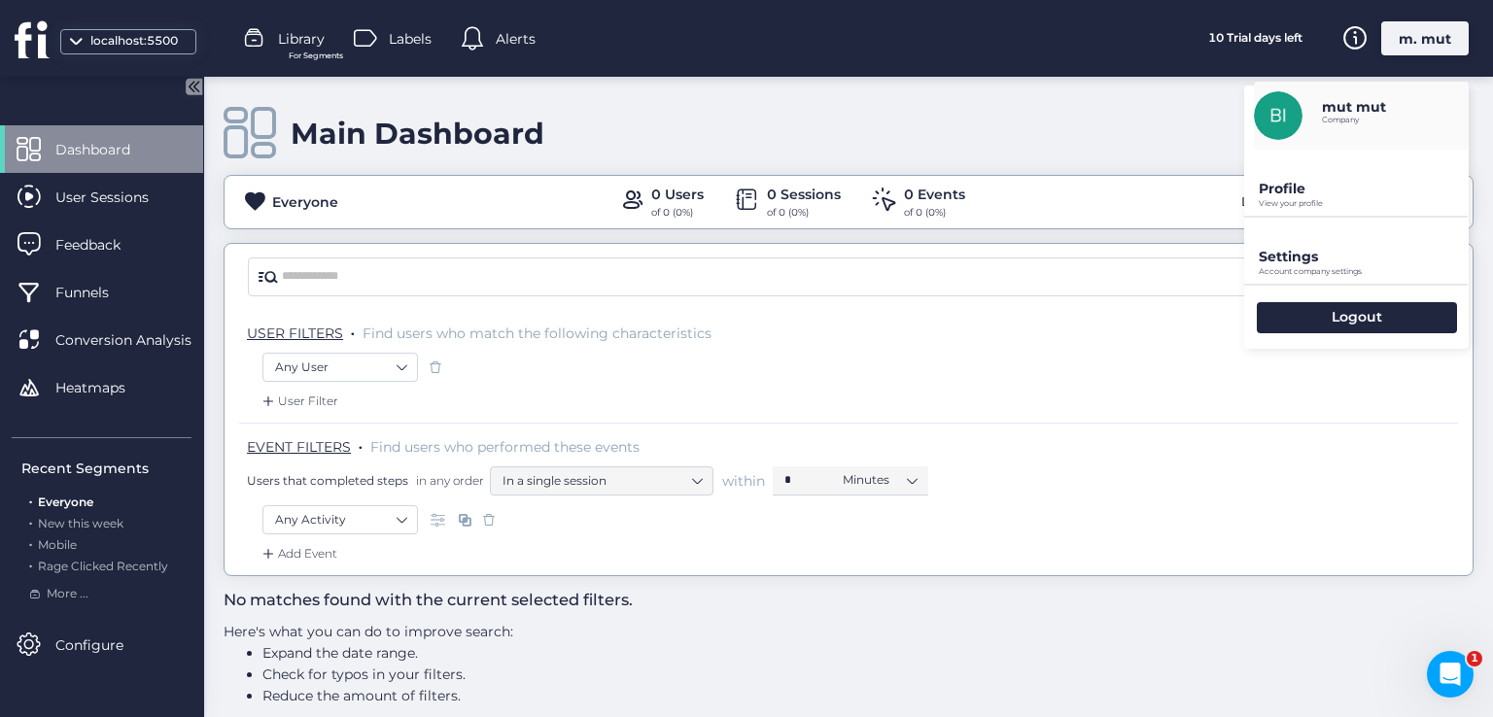
click at [1329, 184] on p "Profile" at bounding box center [1364, 188] width 210 height 17
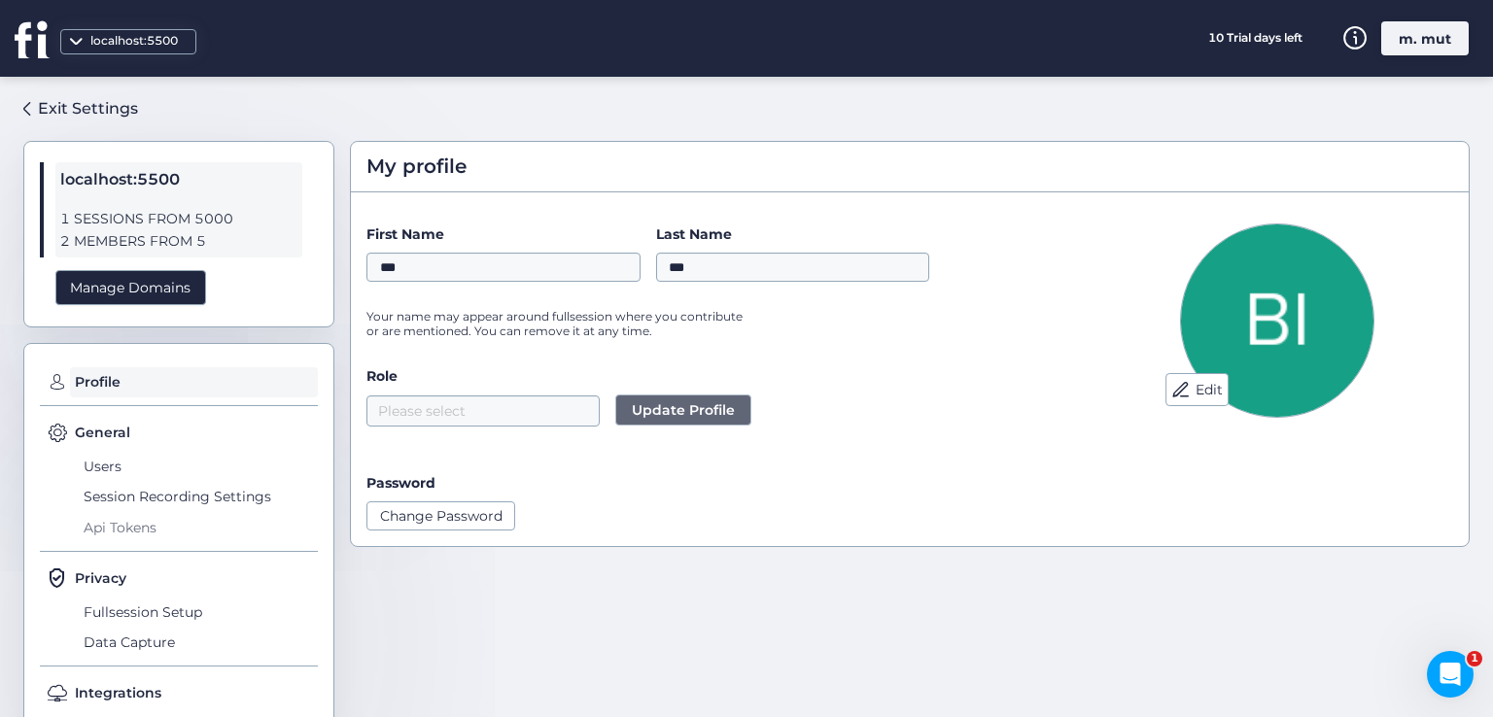
click at [108, 530] on span "Api Tokens" at bounding box center [198, 527] width 239 height 31
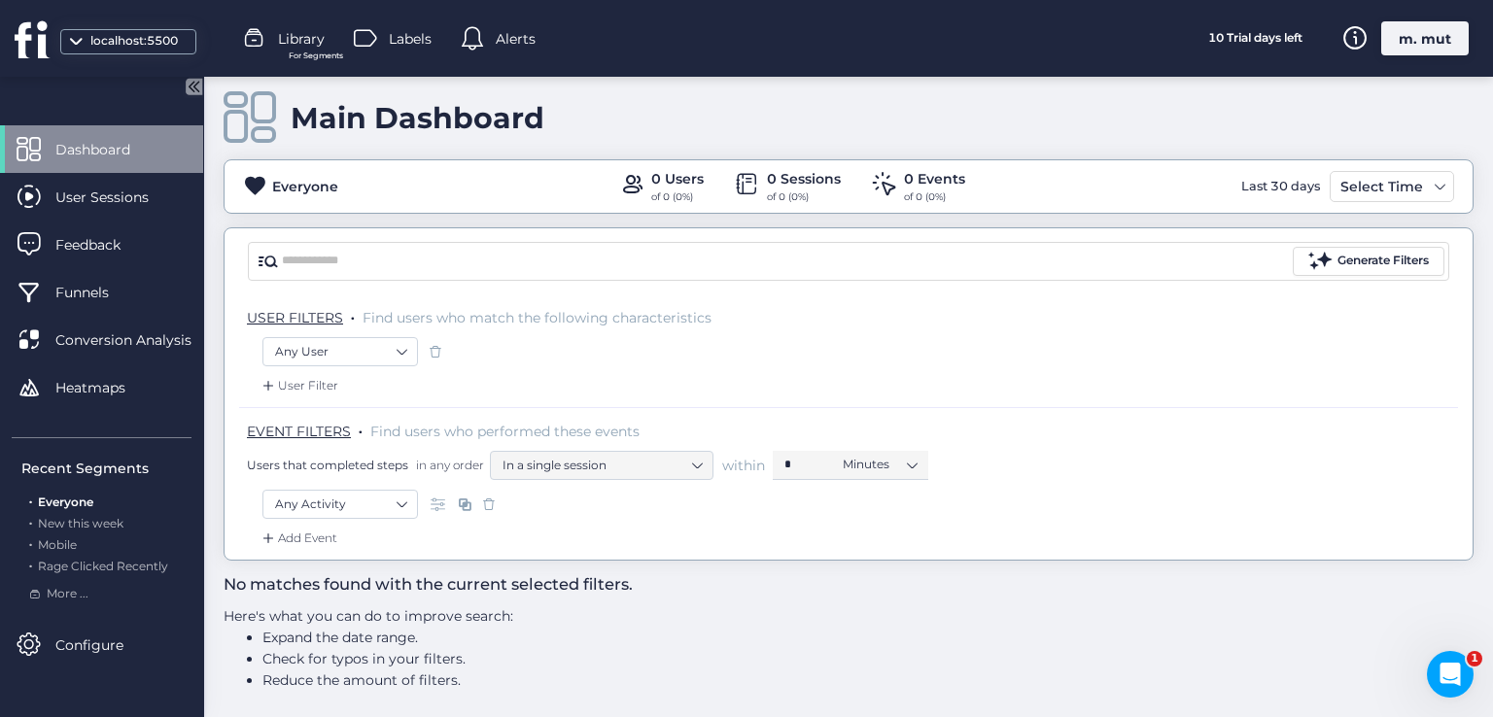
scroll to position [19, 0]
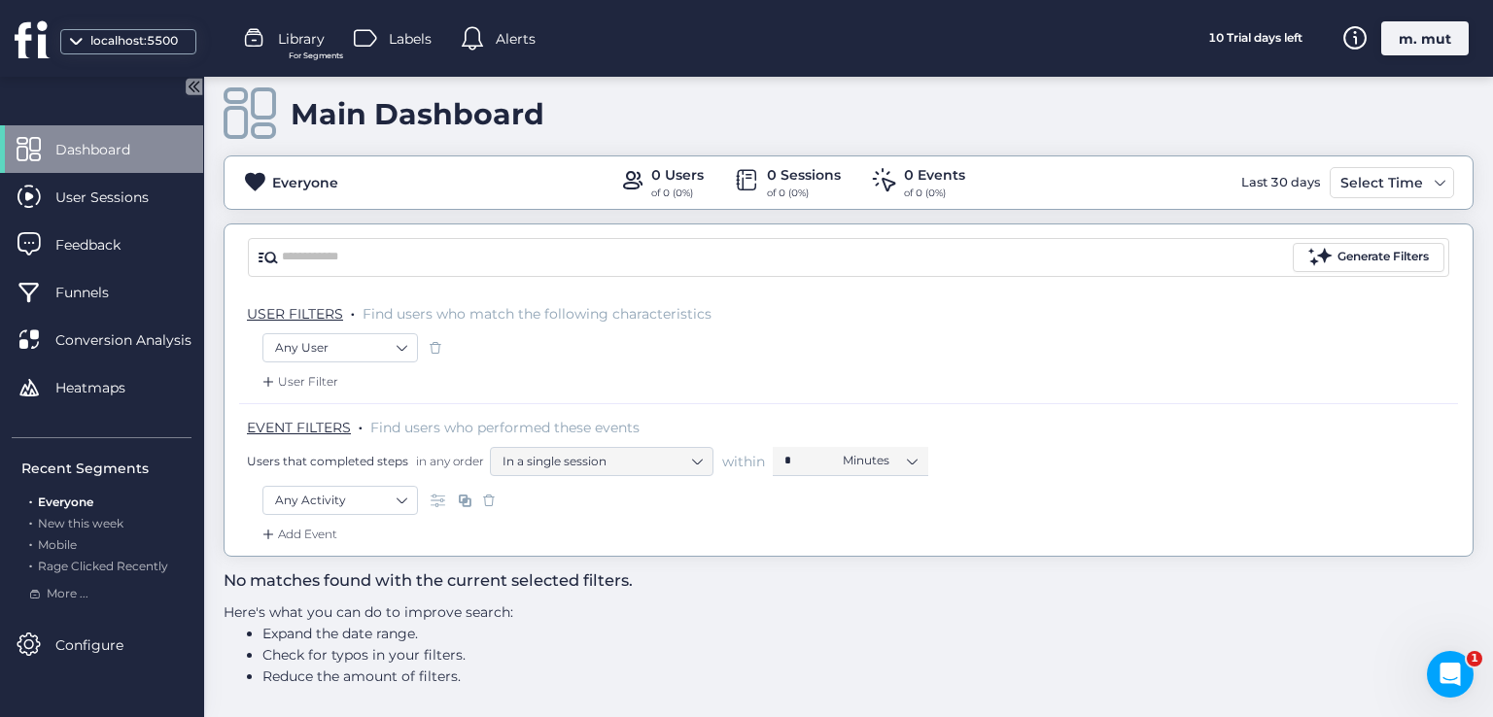
click at [1419, 45] on div "m. mut" at bounding box center [1424, 38] width 87 height 34
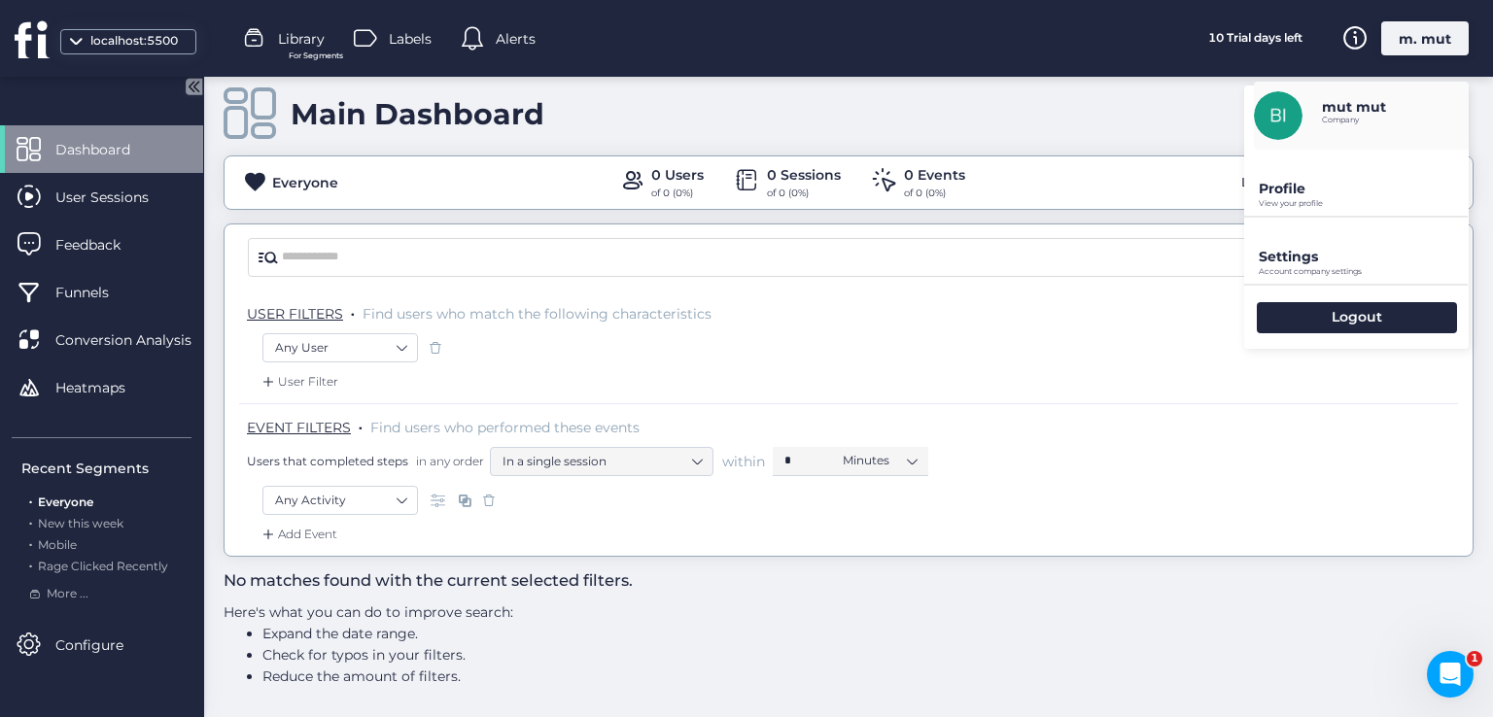
click at [1337, 194] on p "Profile" at bounding box center [1364, 188] width 210 height 17
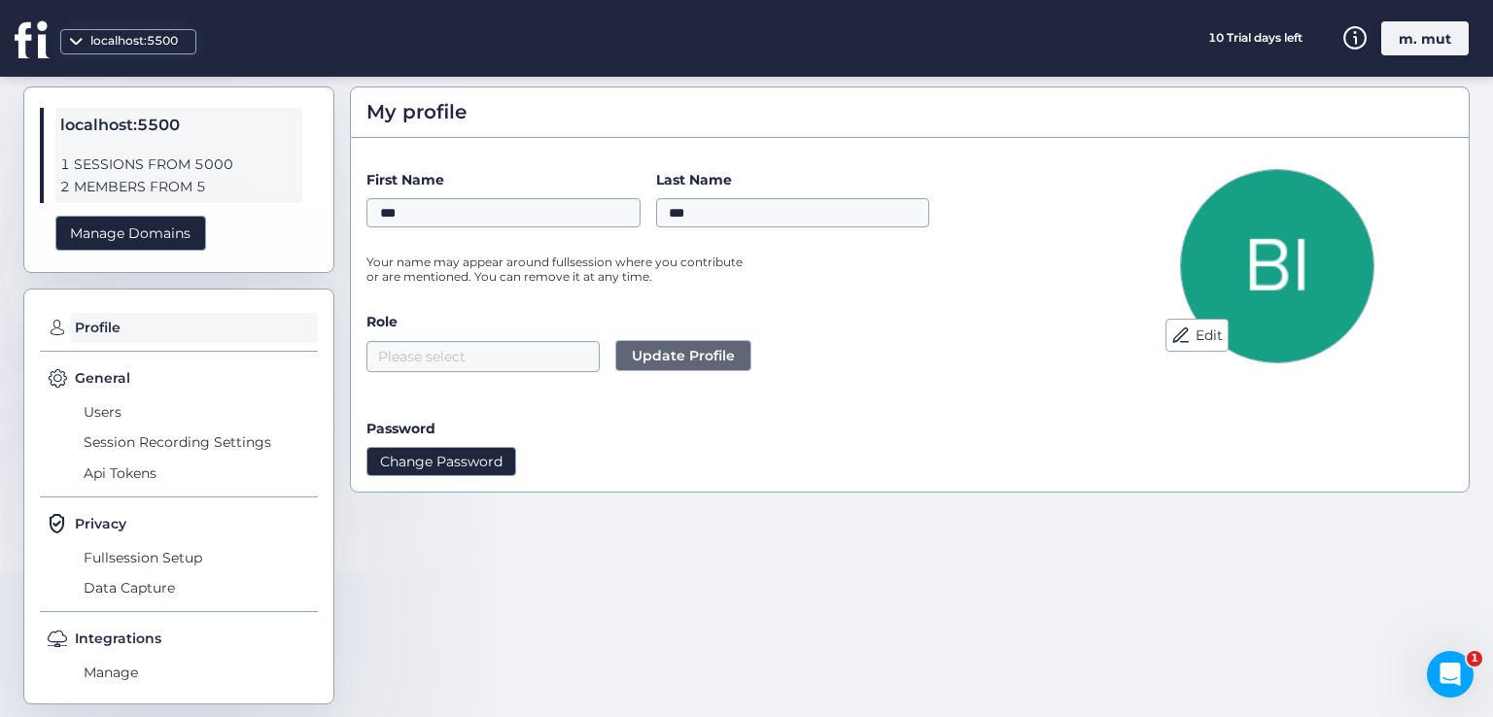
scroll to position [71, 0]
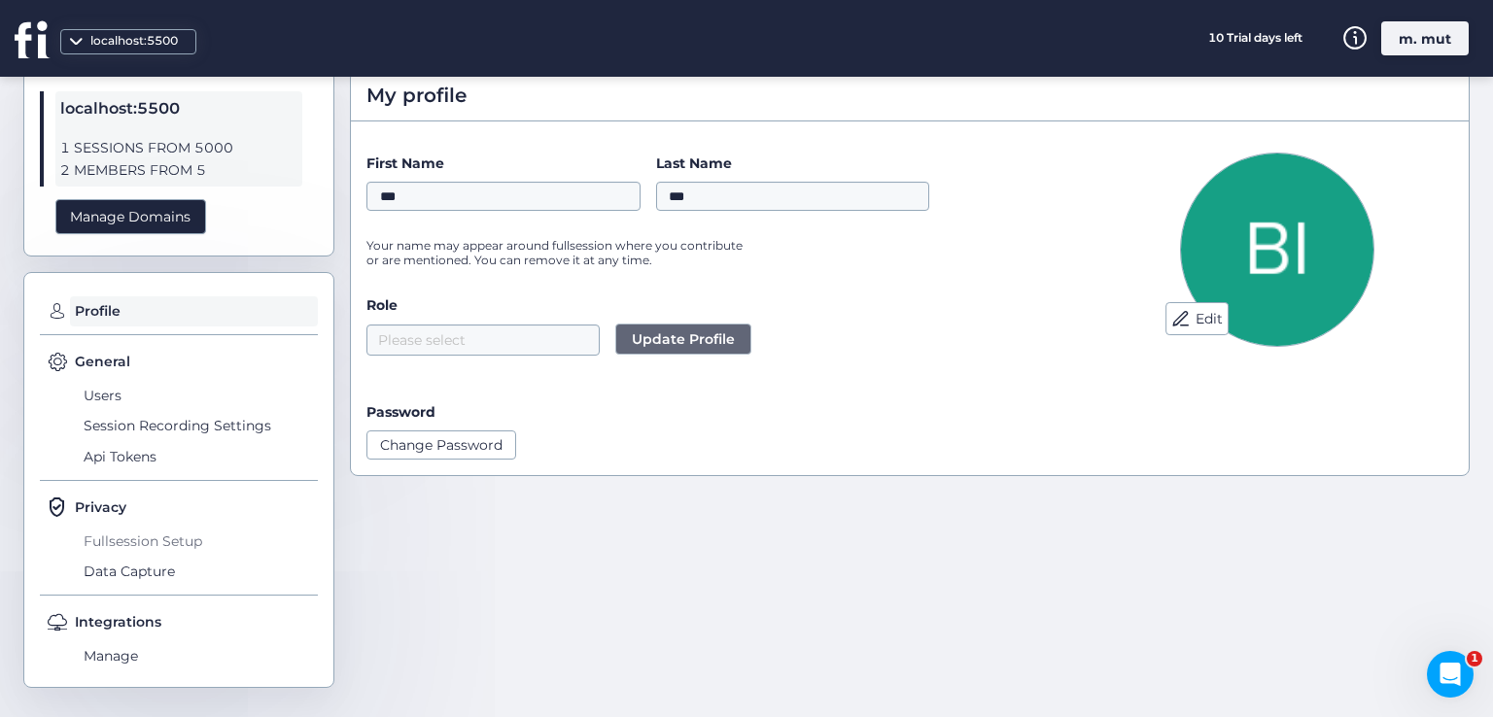
click at [155, 541] on span "Fullsession Setup" at bounding box center [198, 541] width 239 height 31
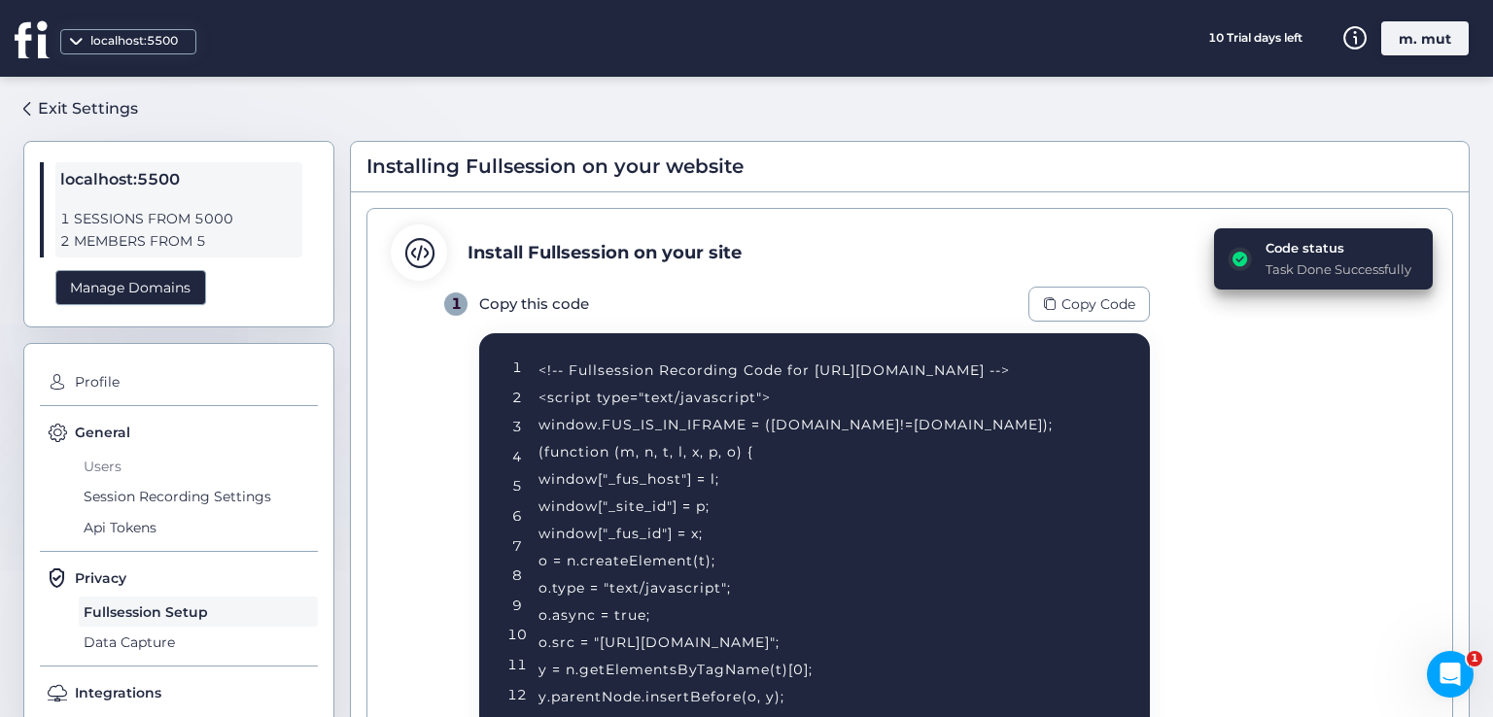
click at [113, 461] on span "Users" at bounding box center [198, 466] width 239 height 31
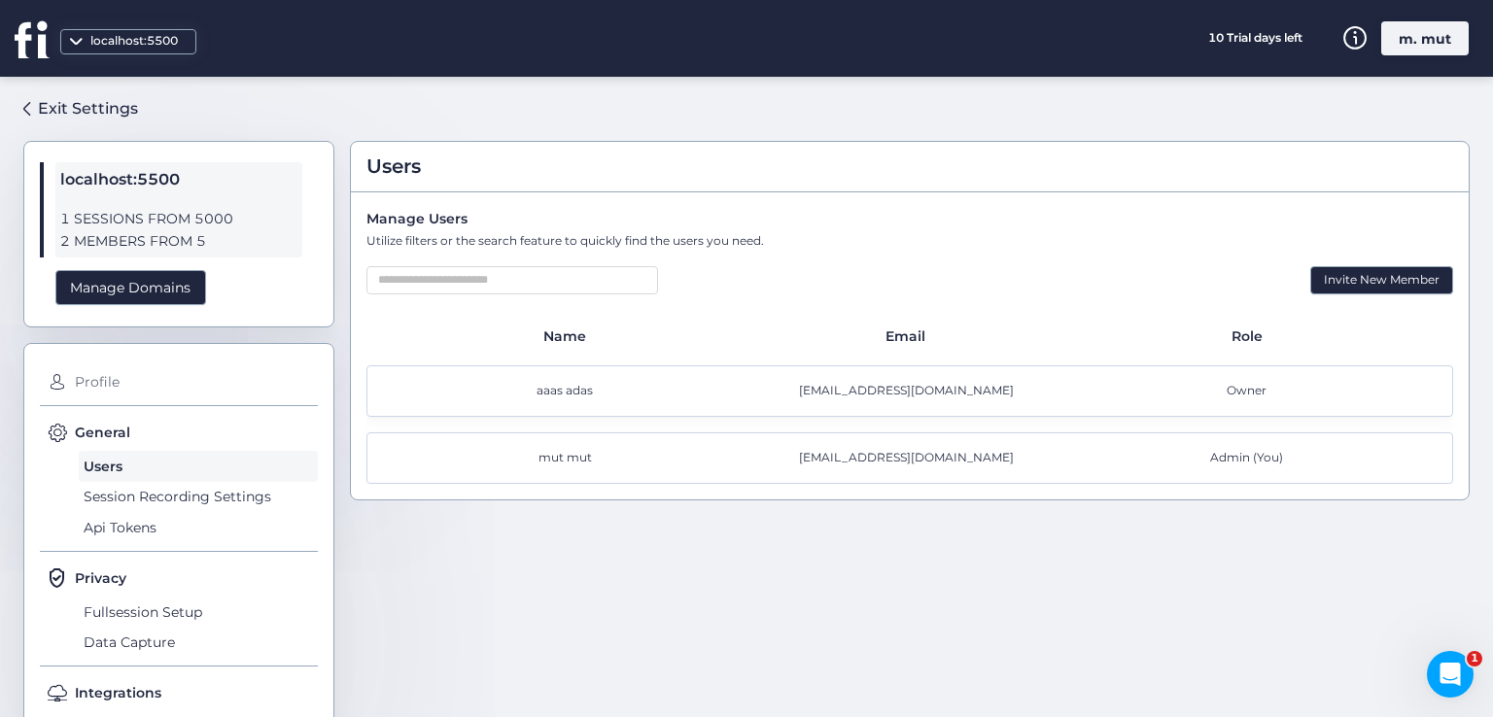
click at [107, 367] on span "Profile" at bounding box center [194, 382] width 248 height 31
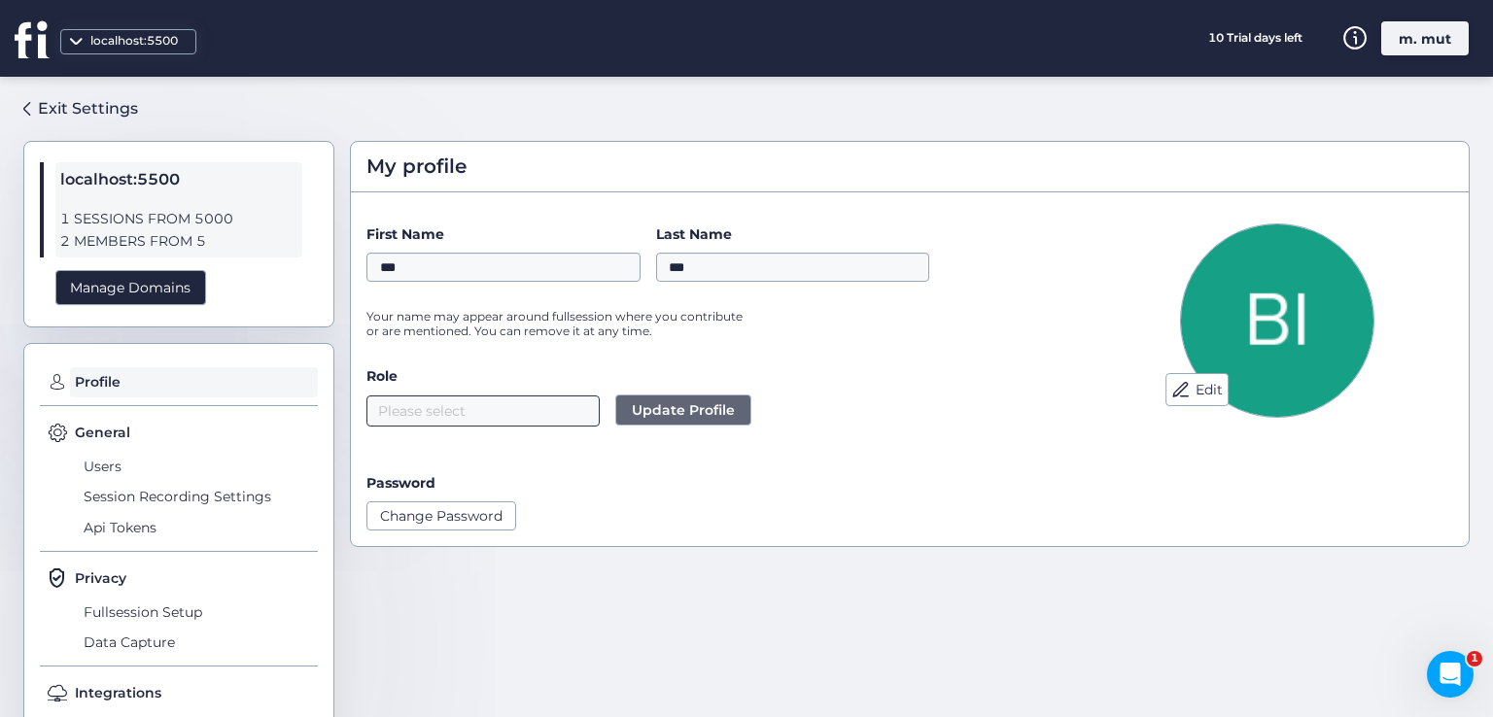
click at [483, 421] on nz-select-top-control "Please select" at bounding box center [482, 411] width 233 height 31
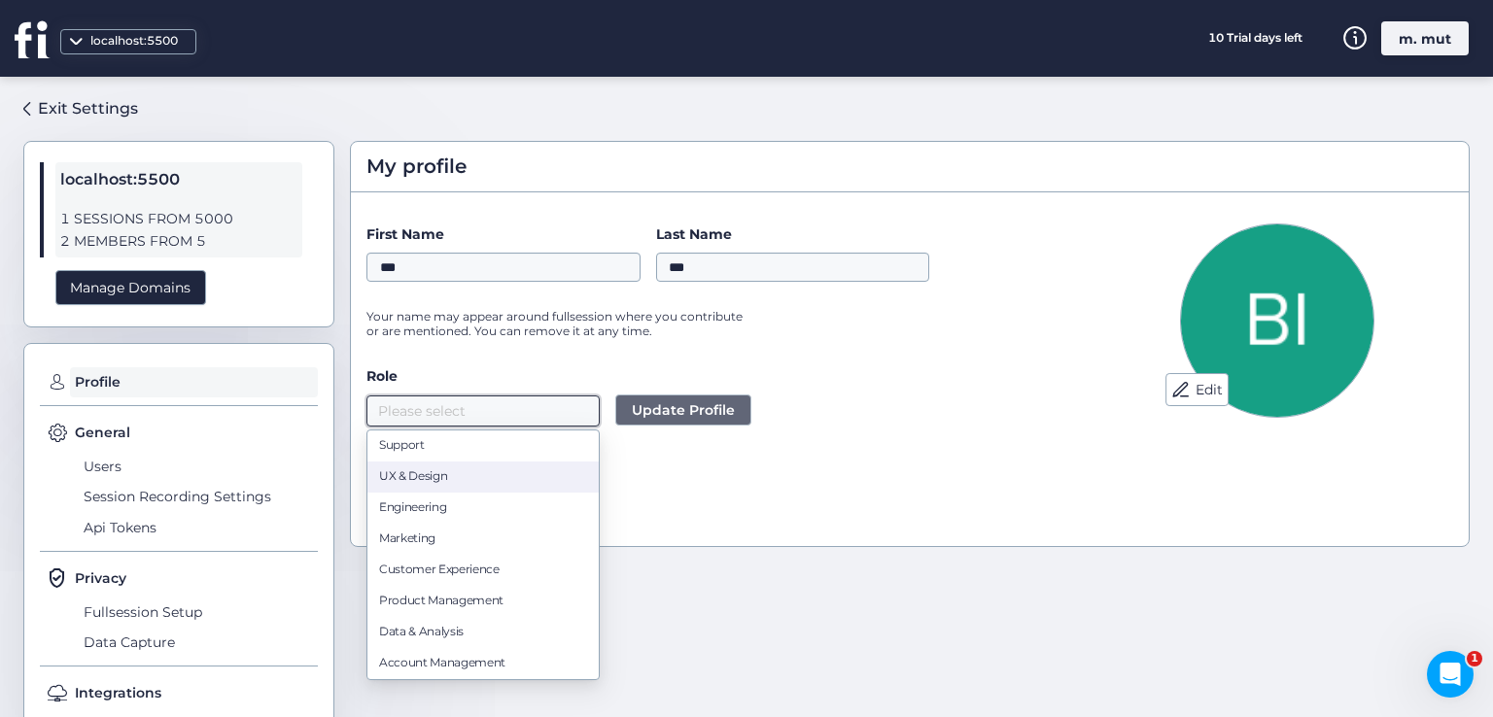
click at [484, 478] on div "UX & Design" at bounding box center [483, 476] width 208 height 18
click at [656, 415] on span "Update Profile" at bounding box center [683, 409] width 103 height 21
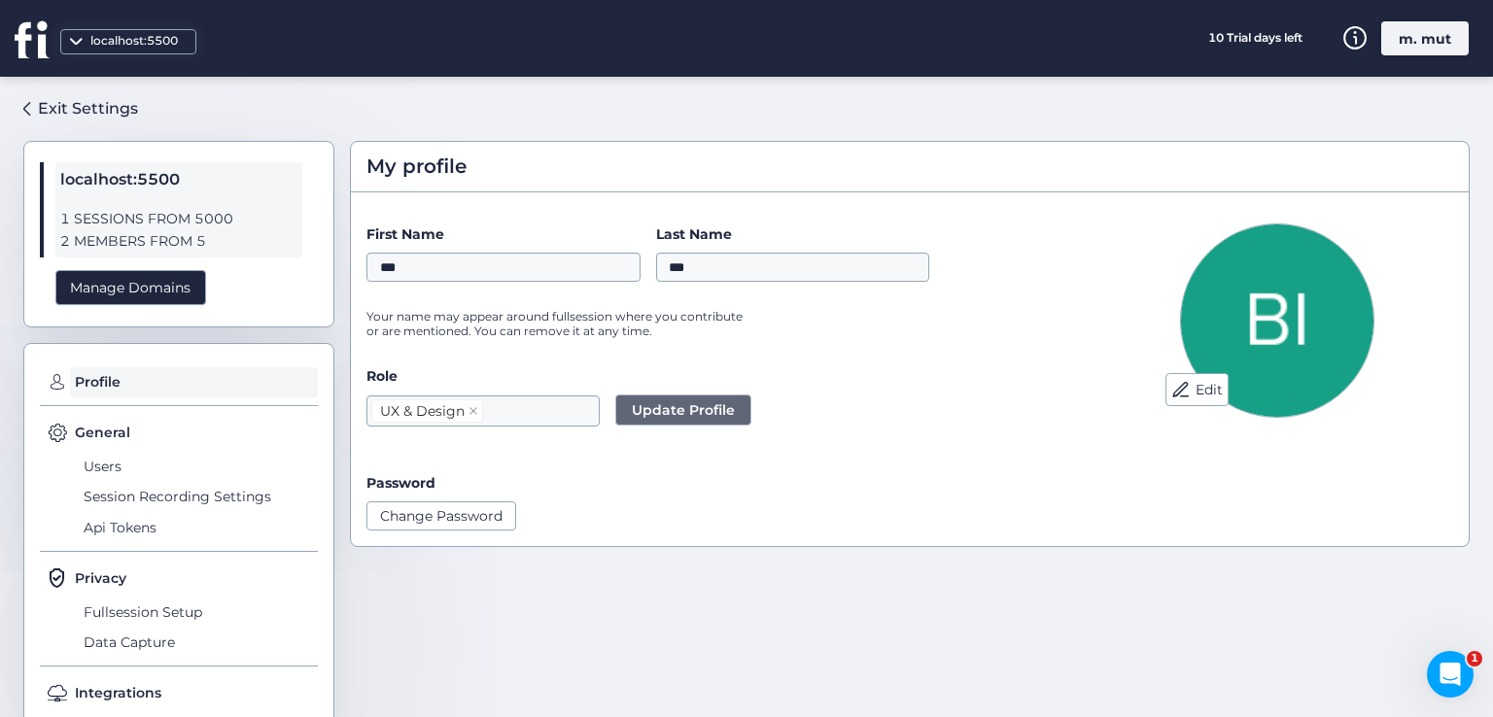
click at [1412, 45] on div "m. mut" at bounding box center [1424, 38] width 87 height 34
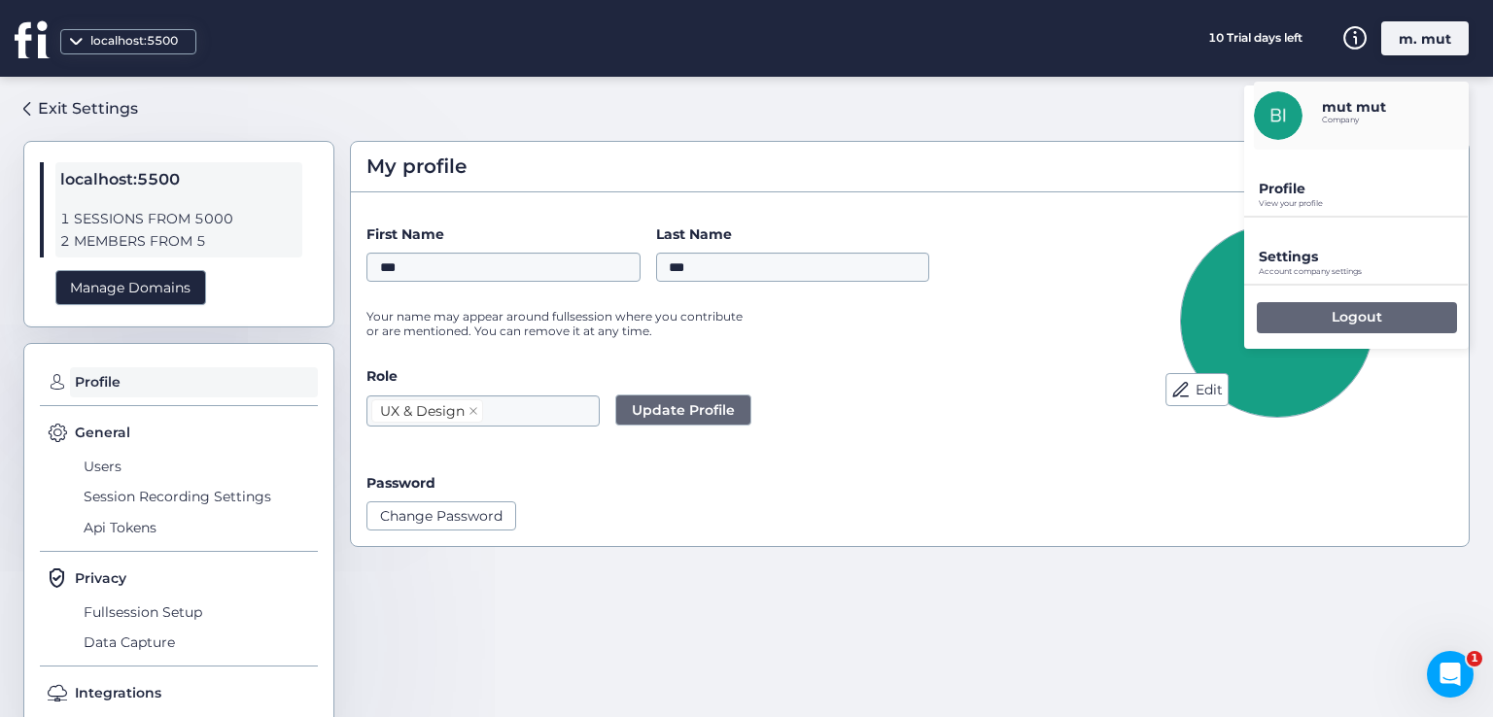
click at [1294, 320] on div "Logout" at bounding box center [1357, 317] width 200 height 31
